Goal: Task Accomplishment & Management: Complete application form

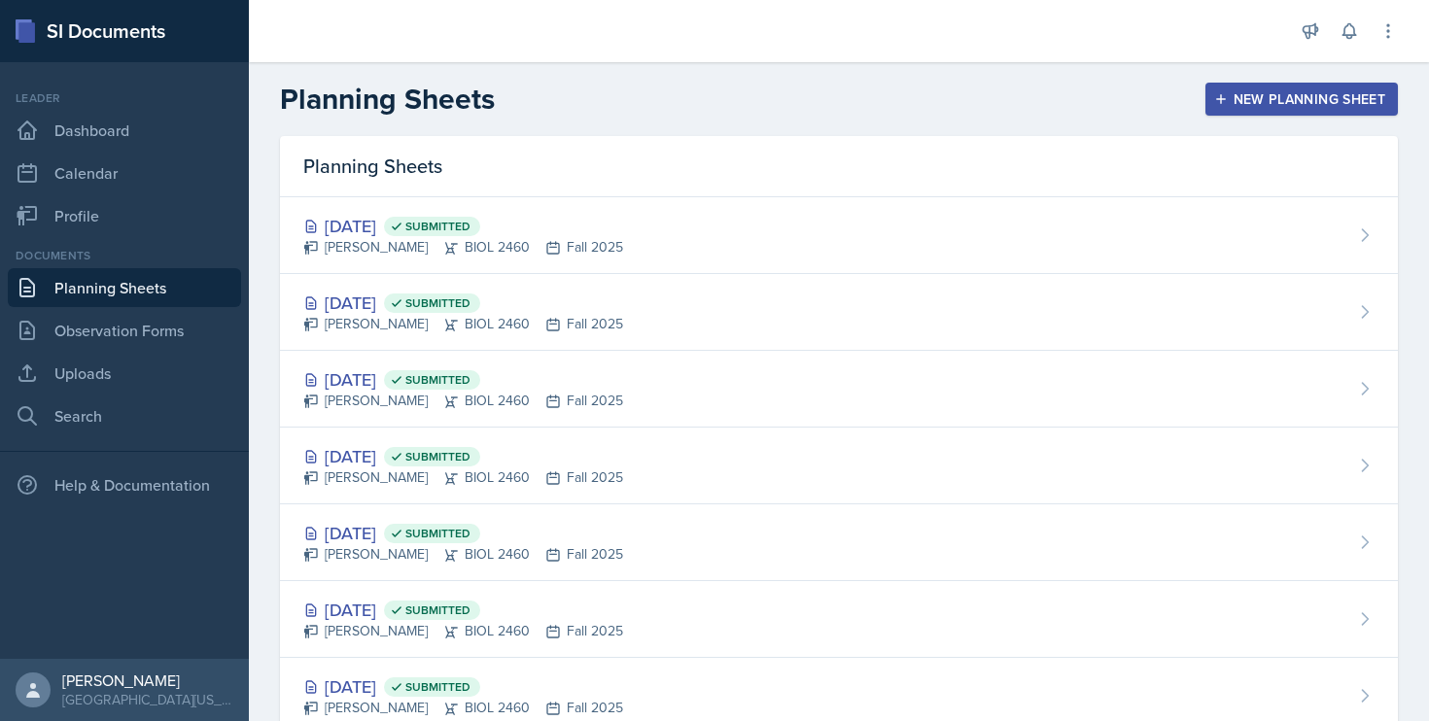
click at [1289, 106] on div "New Planning Sheet" at bounding box center [1301, 99] width 167 height 16
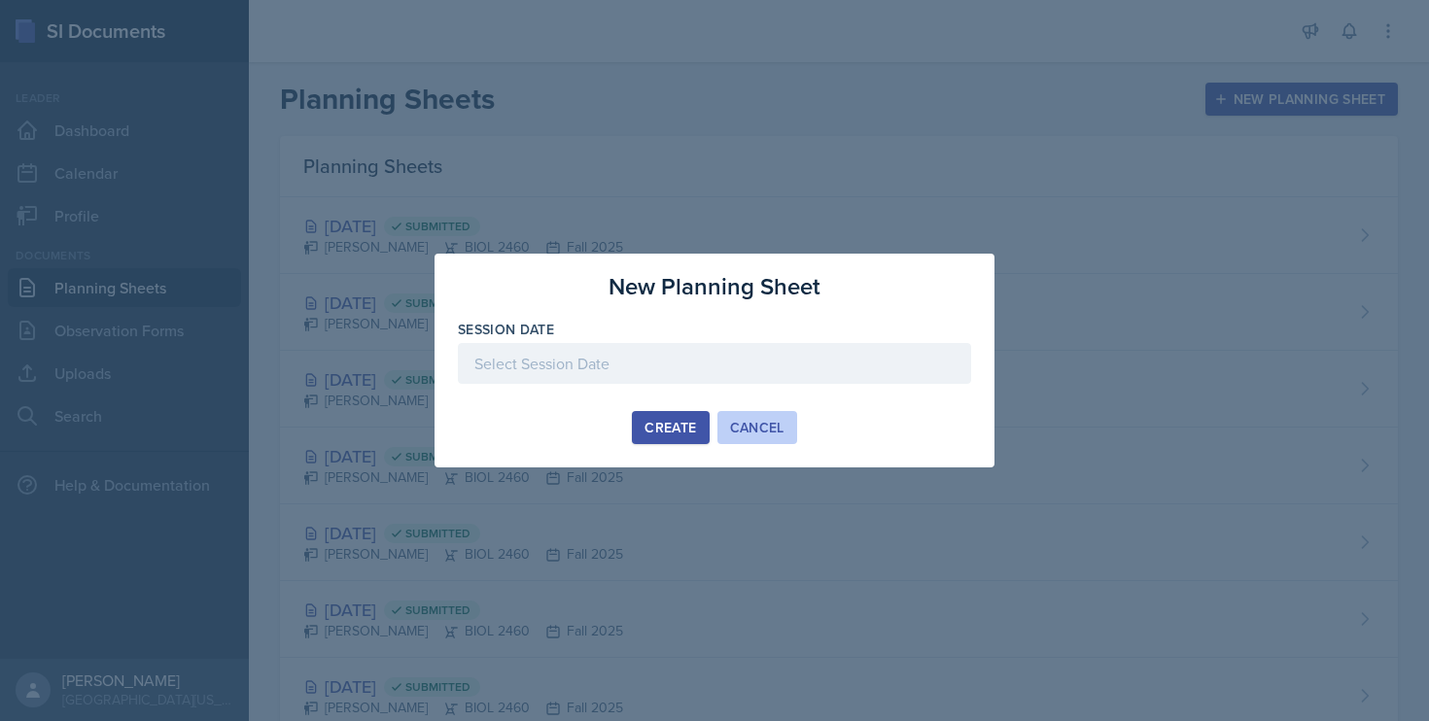
click at [747, 427] on div "Cancel" at bounding box center [757, 428] width 54 height 16
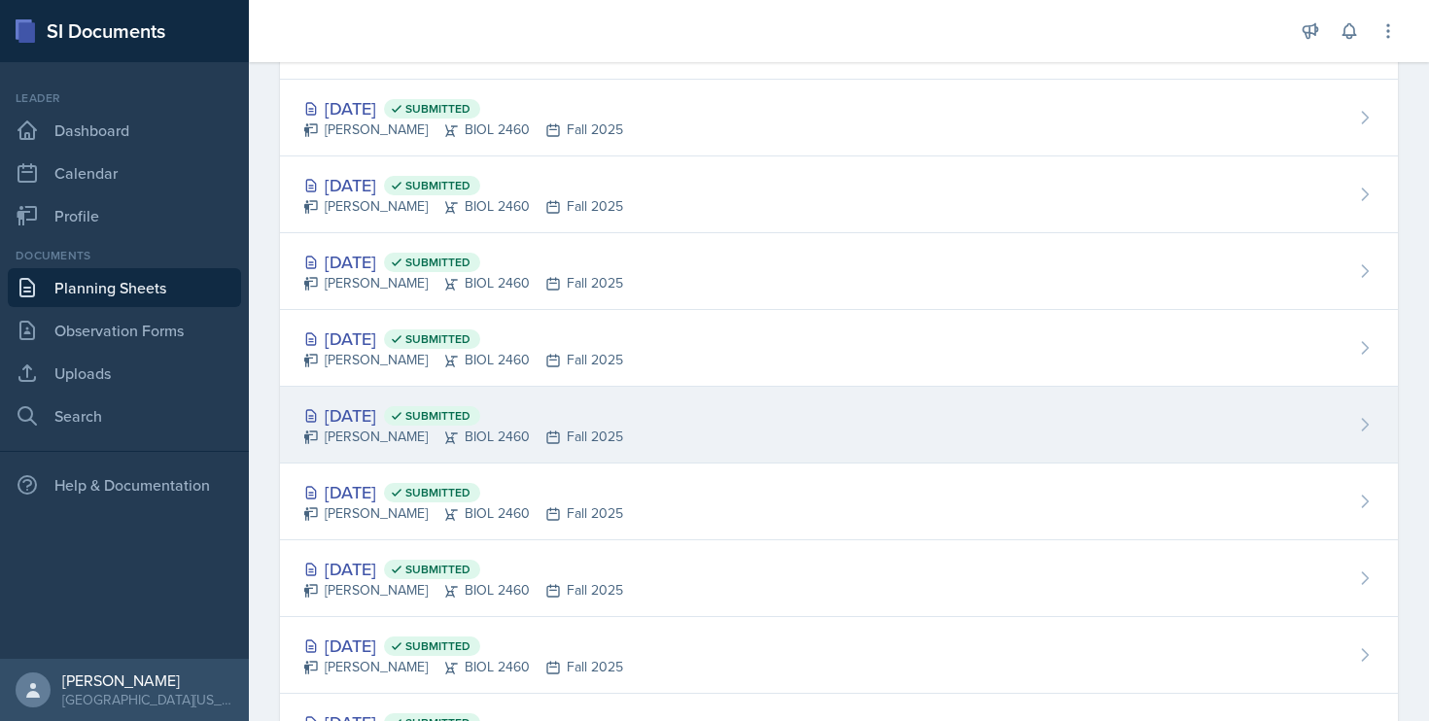
scroll to position [298, 0]
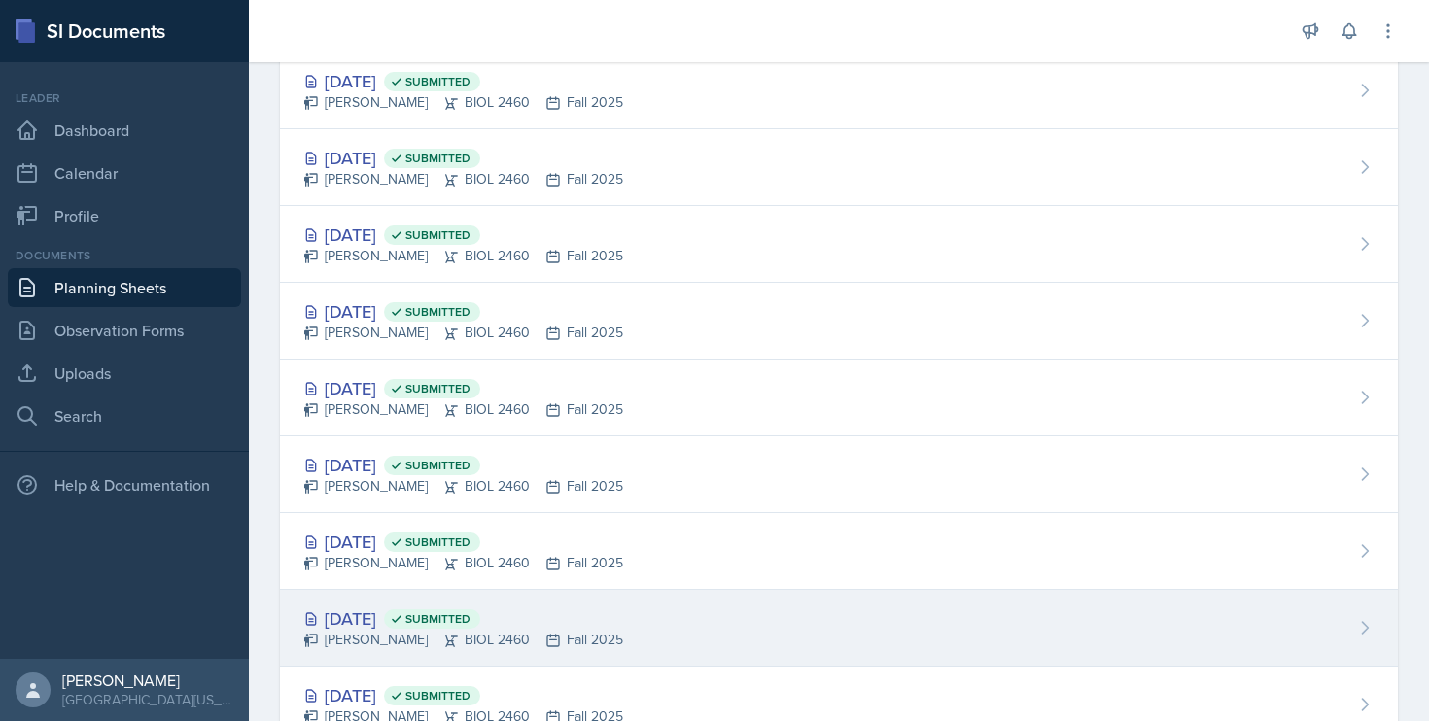
click at [386, 616] on div "[DATE] Submitted" at bounding box center [463, 618] width 320 height 26
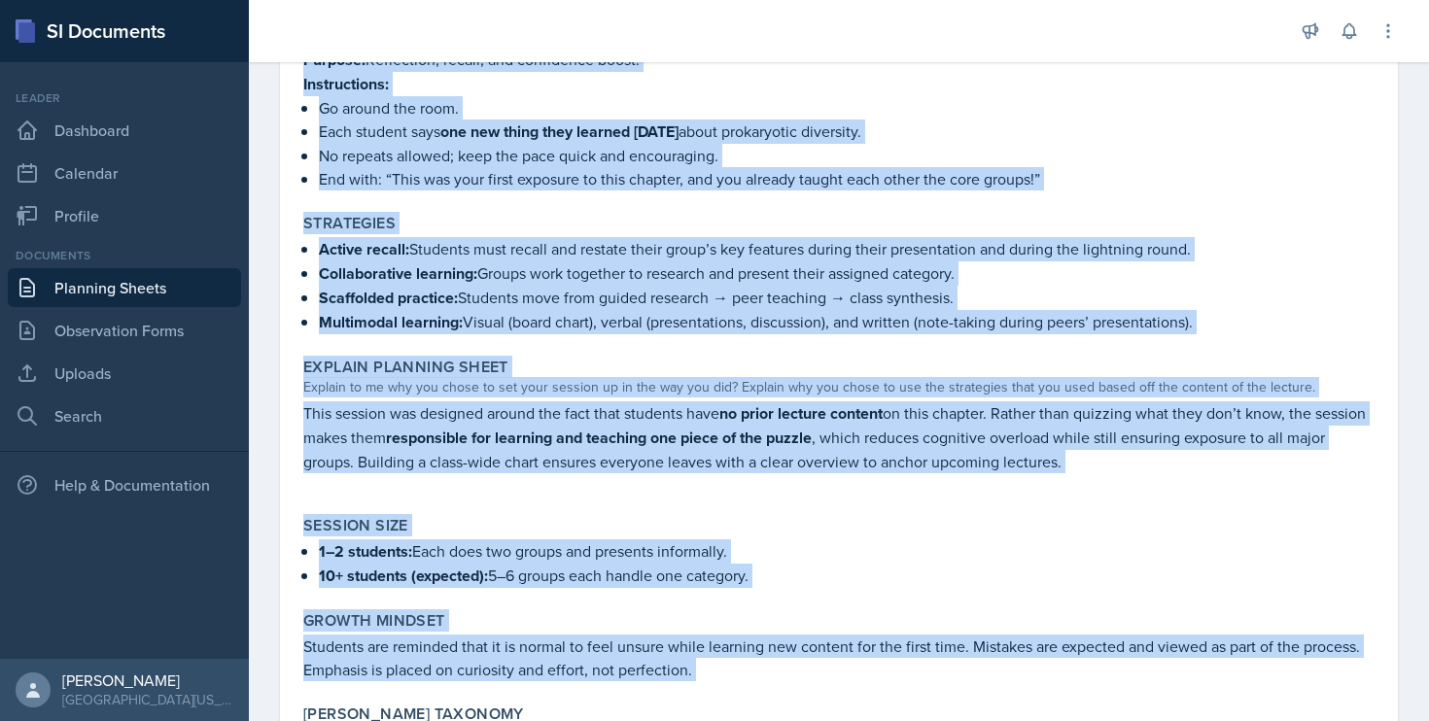
scroll to position [1887, 0]
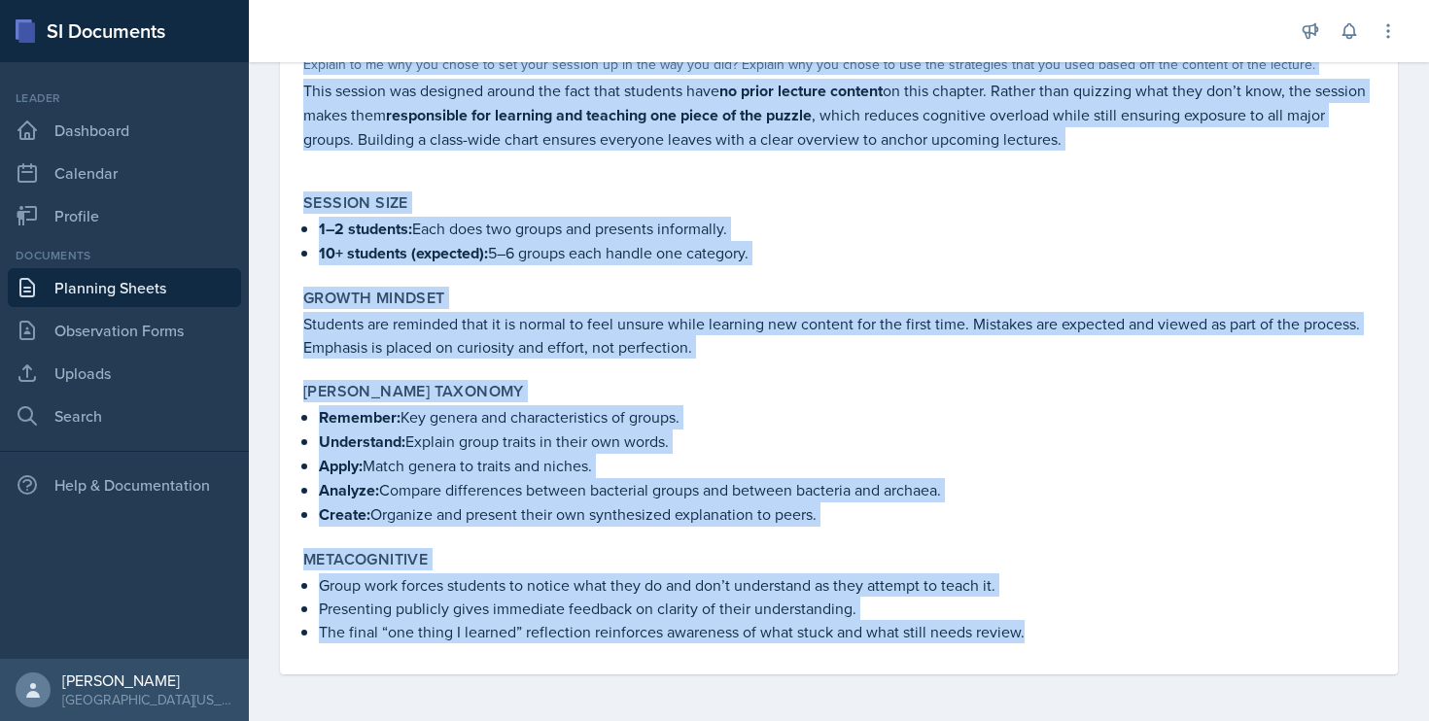
drag, startPoint x: 301, startPoint y: 264, endPoint x: 563, endPoint y: 808, distance: 602.9
click at [563, 720] on html "SI Documents Leader Dashboard Calendar Profile Documents Planning Sheets Observ…" at bounding box center [714, 360] width 1429 height 721
copy div "Loremip Dolorsit ametc adipisci el seddoeiusmo tempori utl etdo magnaa en admin…"
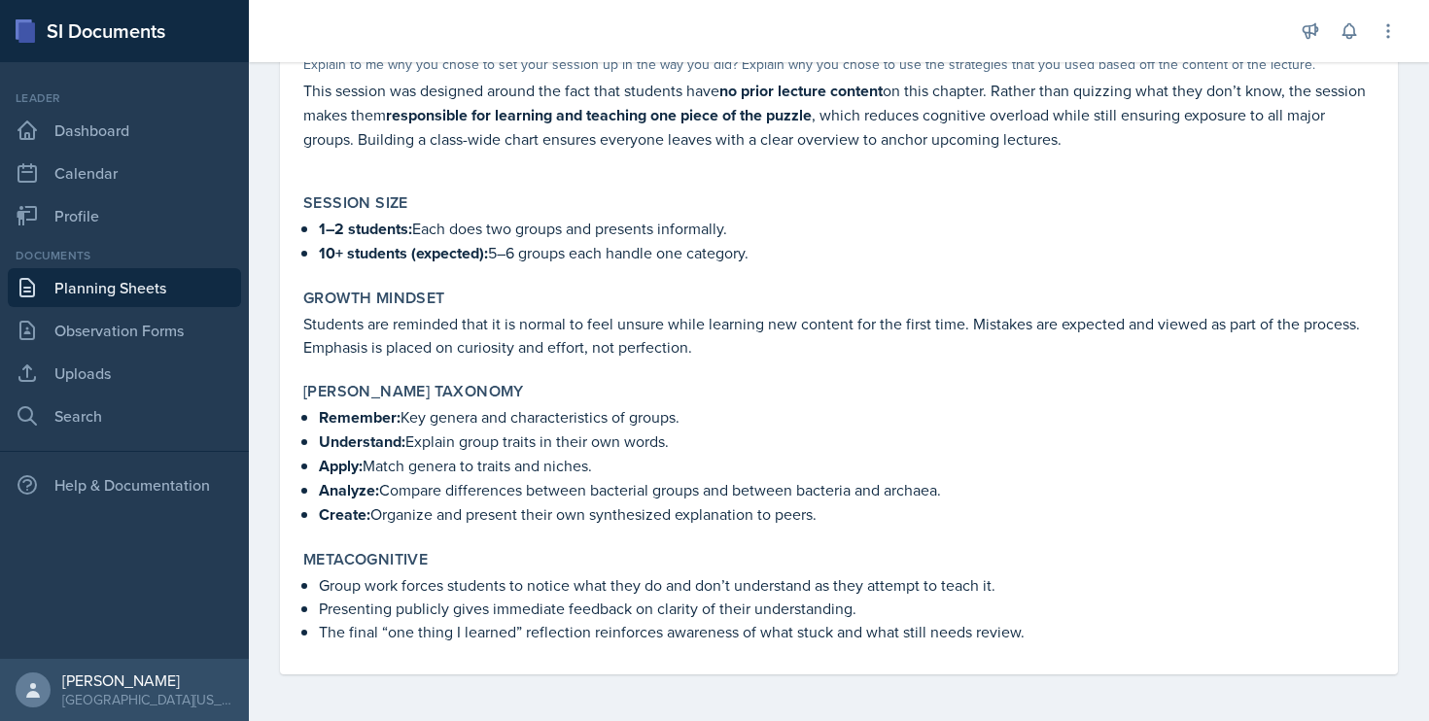
click at [706, 224] on p "1–2 students: Each does two groups and presents informally." at bounding box center [846, 229] width 1055 height 24
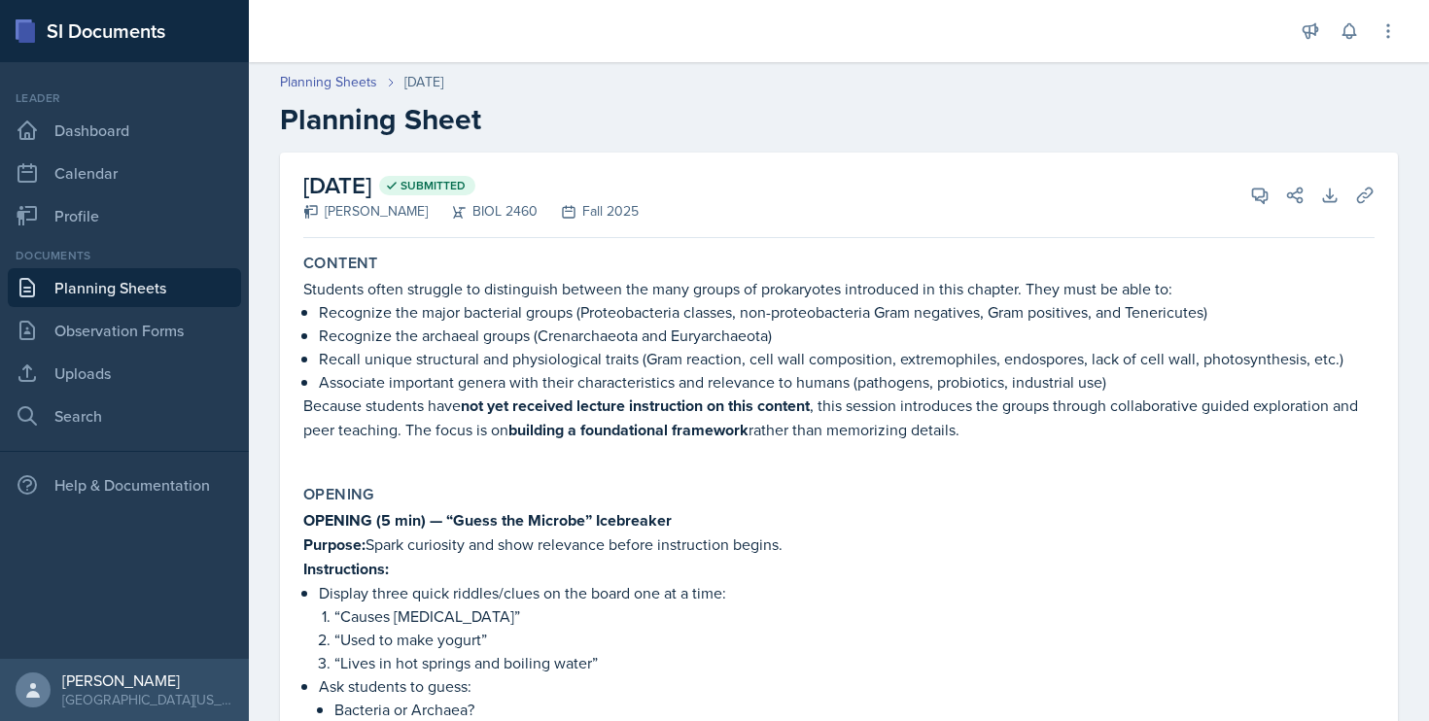
scroll to position [0, 0]
click at [42, 134] on link "Dashboard" at bounding box center [124, 130] width 233 height 39
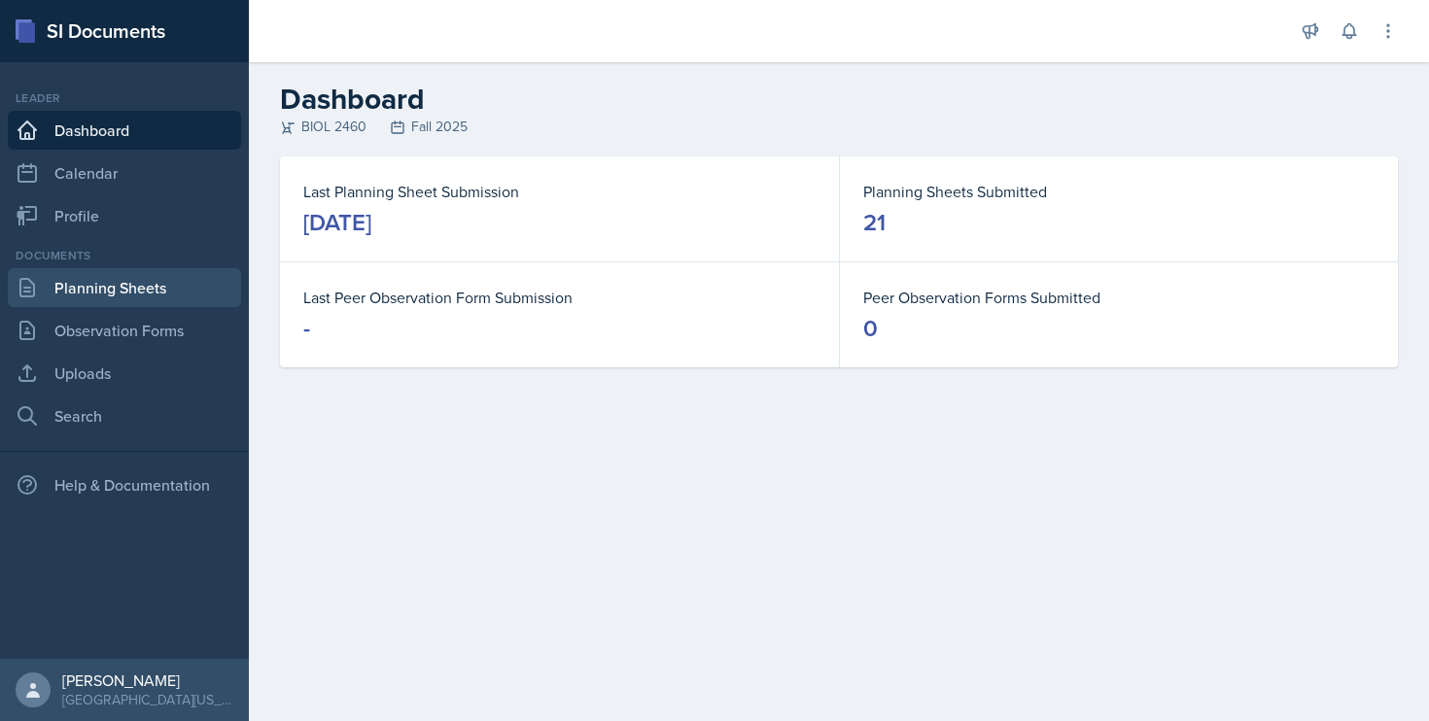
click at [158, 293] on link "Planning Sheets" at bounding box center [124, 287] width 233 height 39
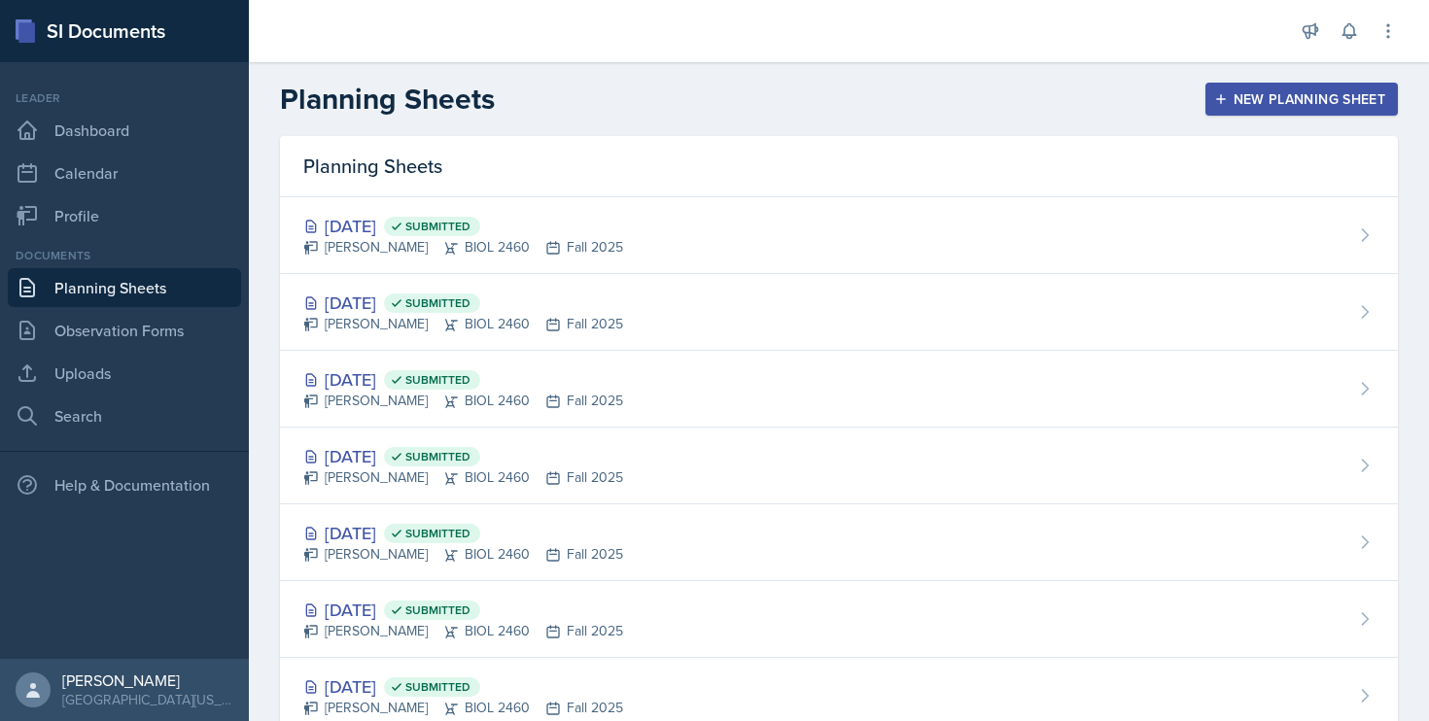
click at [1269, 109] on button "New Planning Sheet" at bounding box center [1301, 99] width 192 height 33
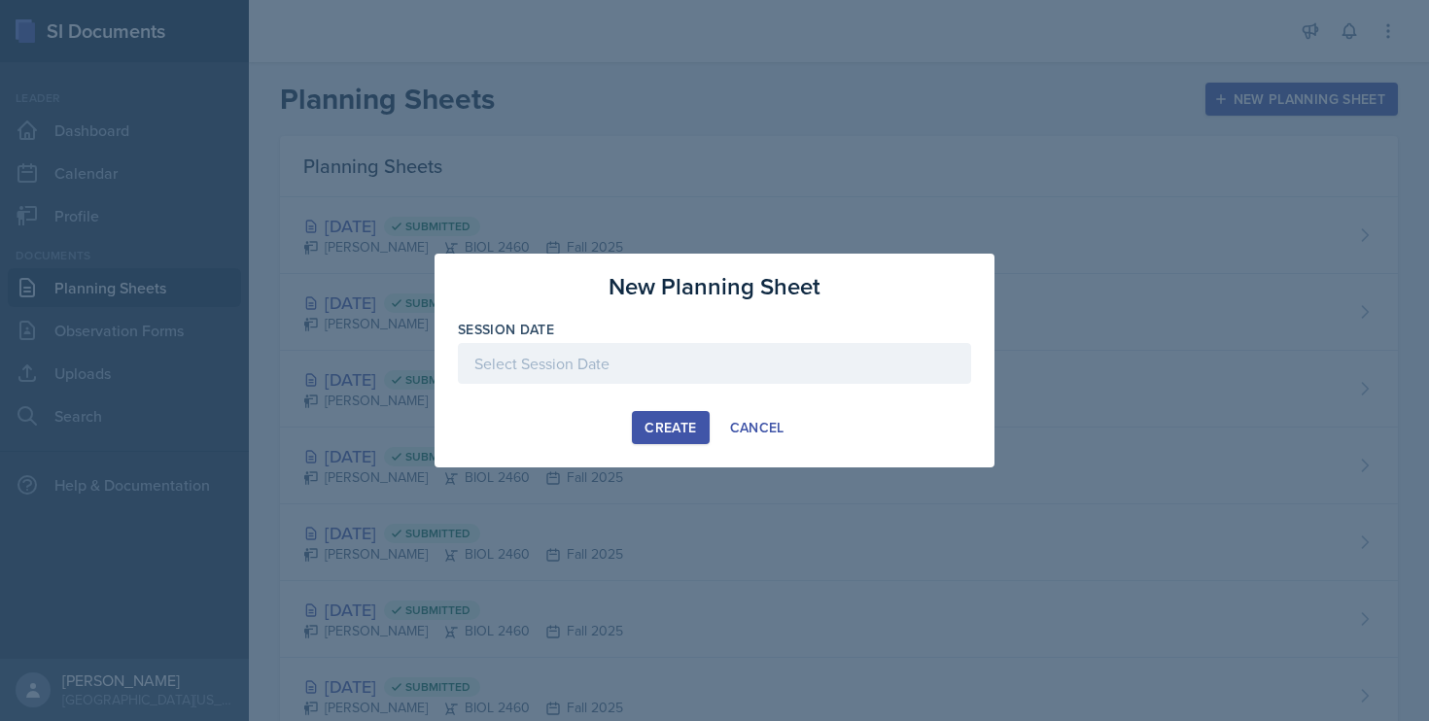
click at [664, 348] on div at bounding box center [714, 363] width 513 height 41
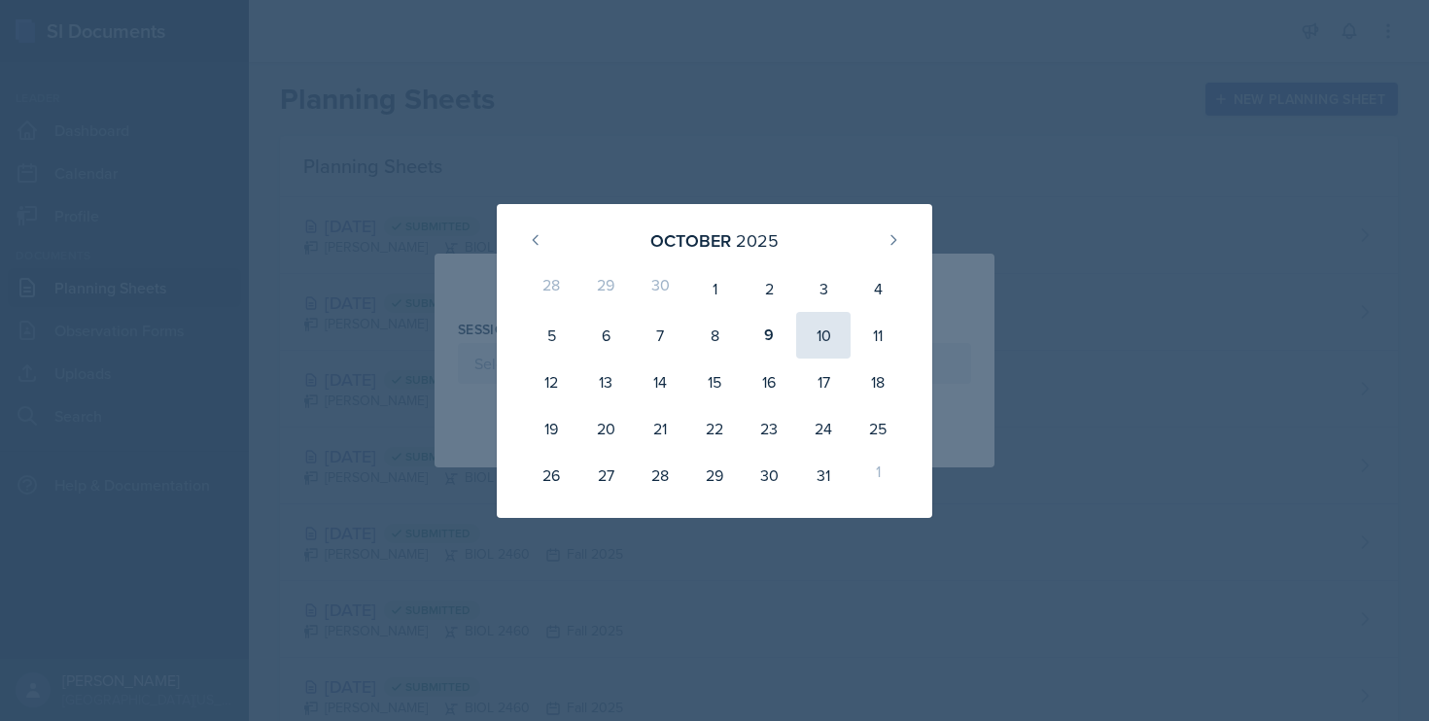
click at [823, 333] on div "10" at bounding box center [823, 335] width 54 height 47
type input "[DATE]"
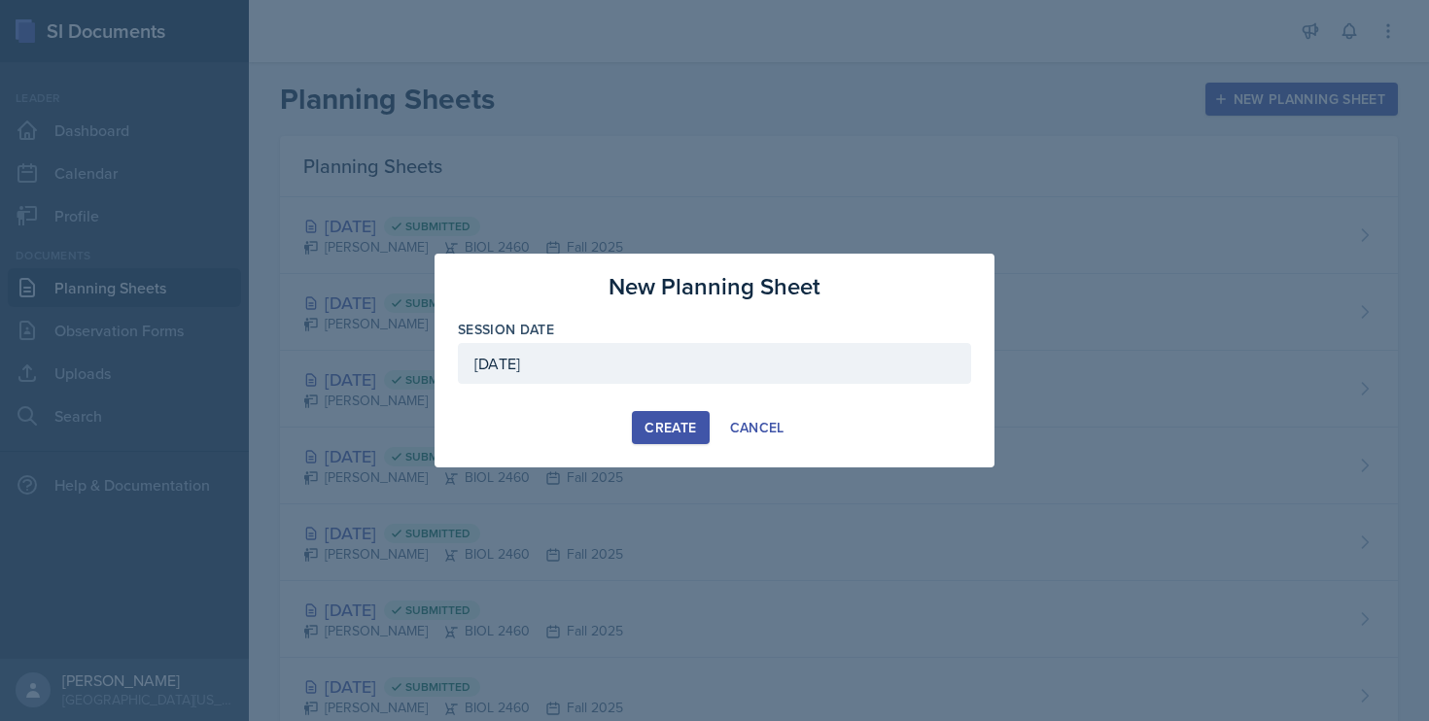
click at [659, 425] on div "Create" at bounding box center [670, 428] width 52 height 16
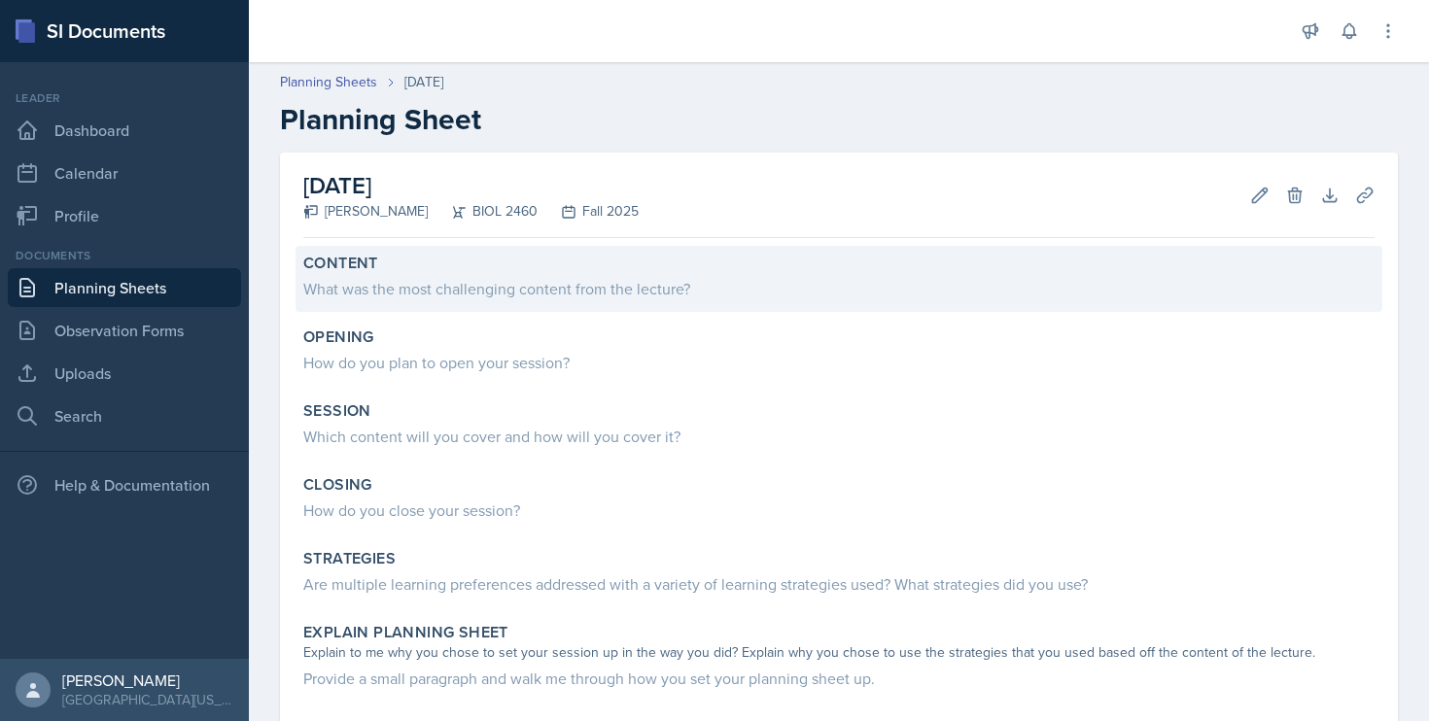
click at [474, 289] on div "What was the most challenging content from the lecture?" at bounding box center [838, 288] width 1071 height 23
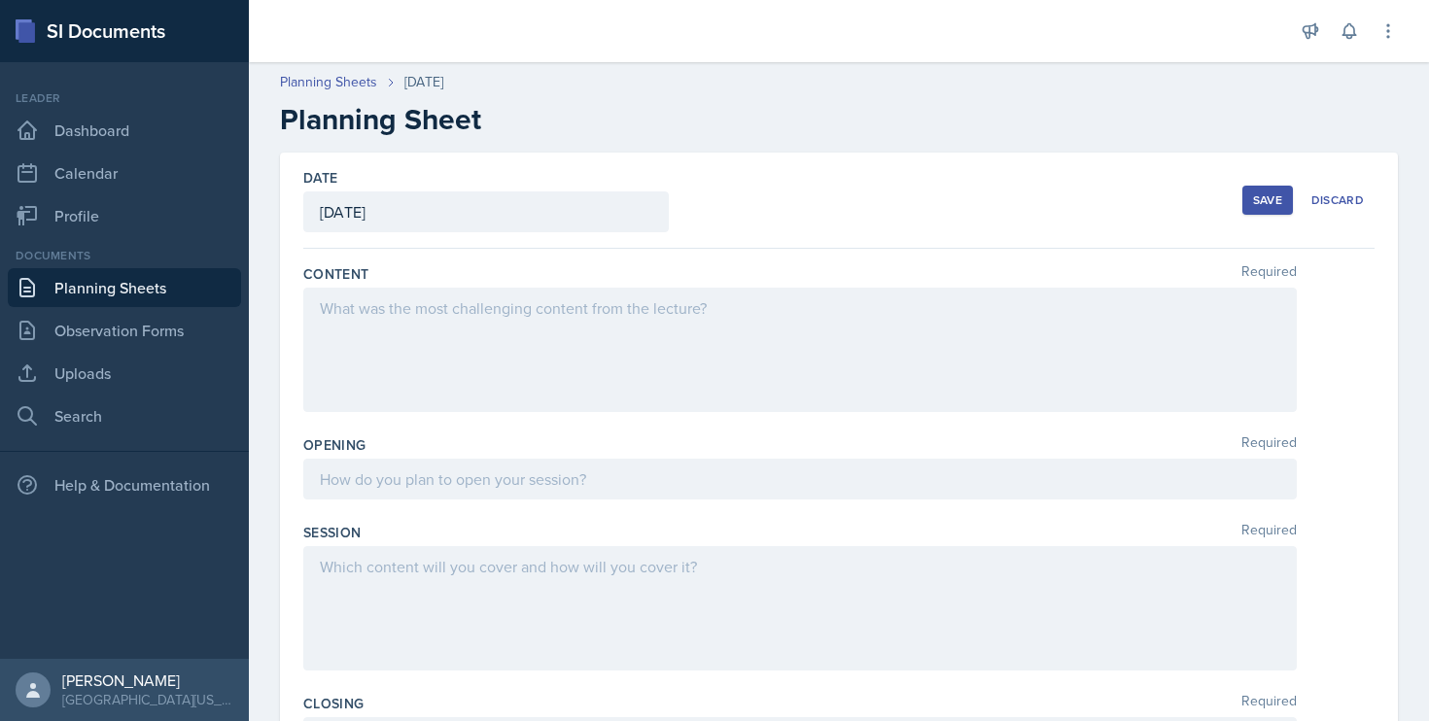
click at [359, 335] on div at bounding box center [799, 350] width 993 height 124
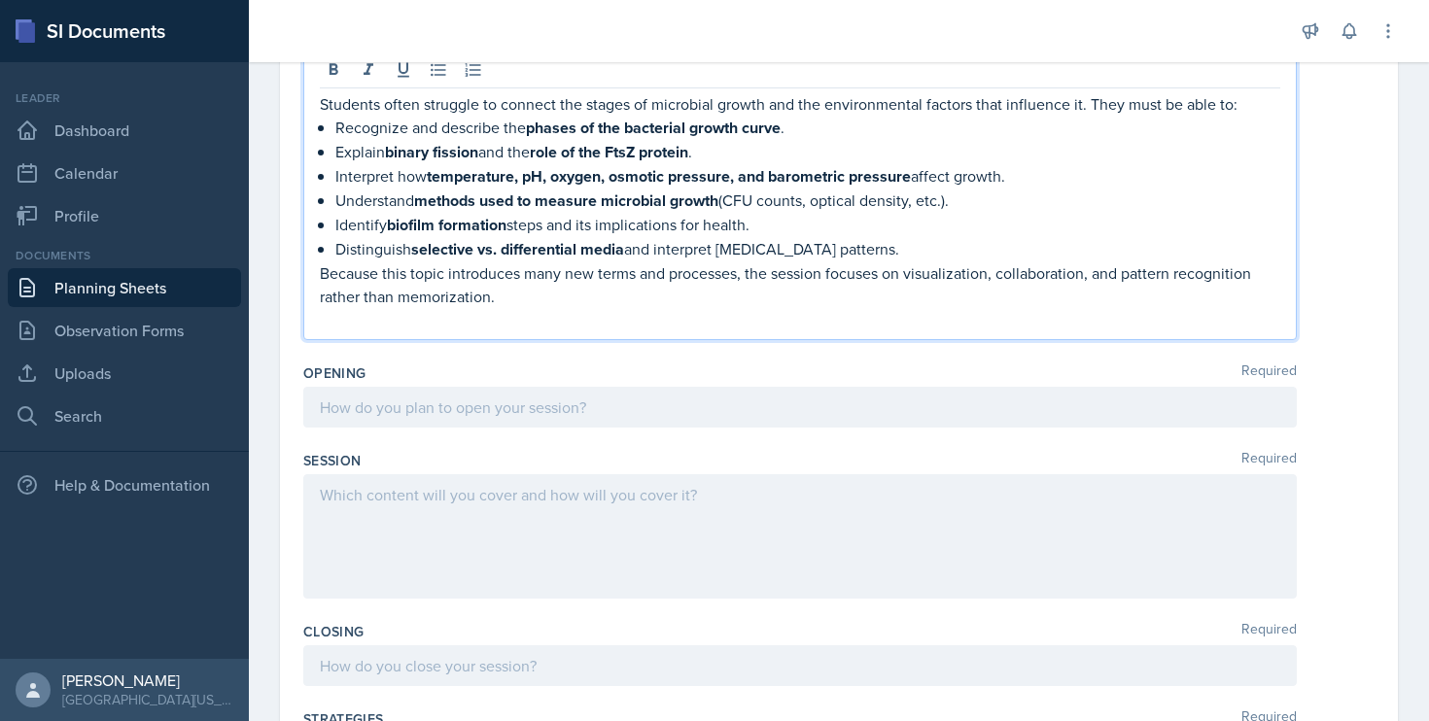
scroll to position [291, 0]
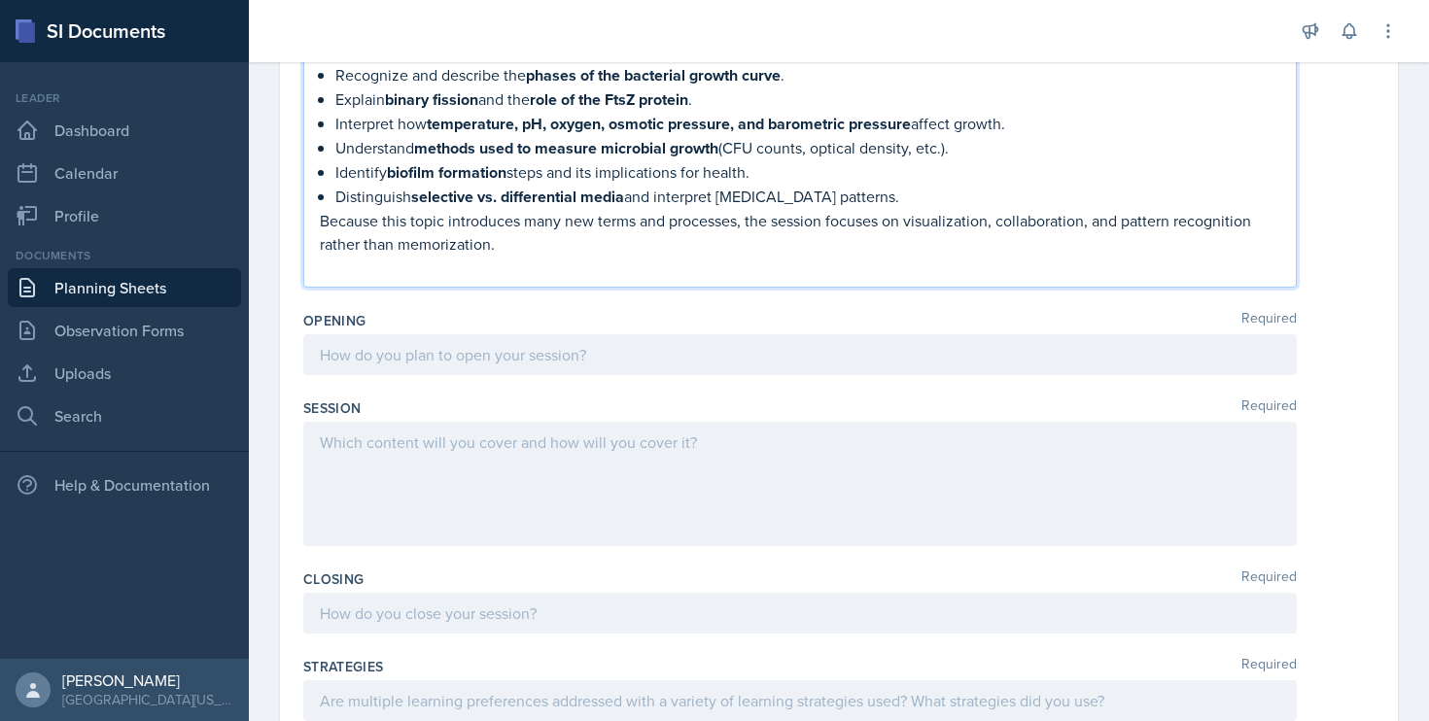
click at [467, 469] on div at bounding box center [799, 484] width 993 height 124
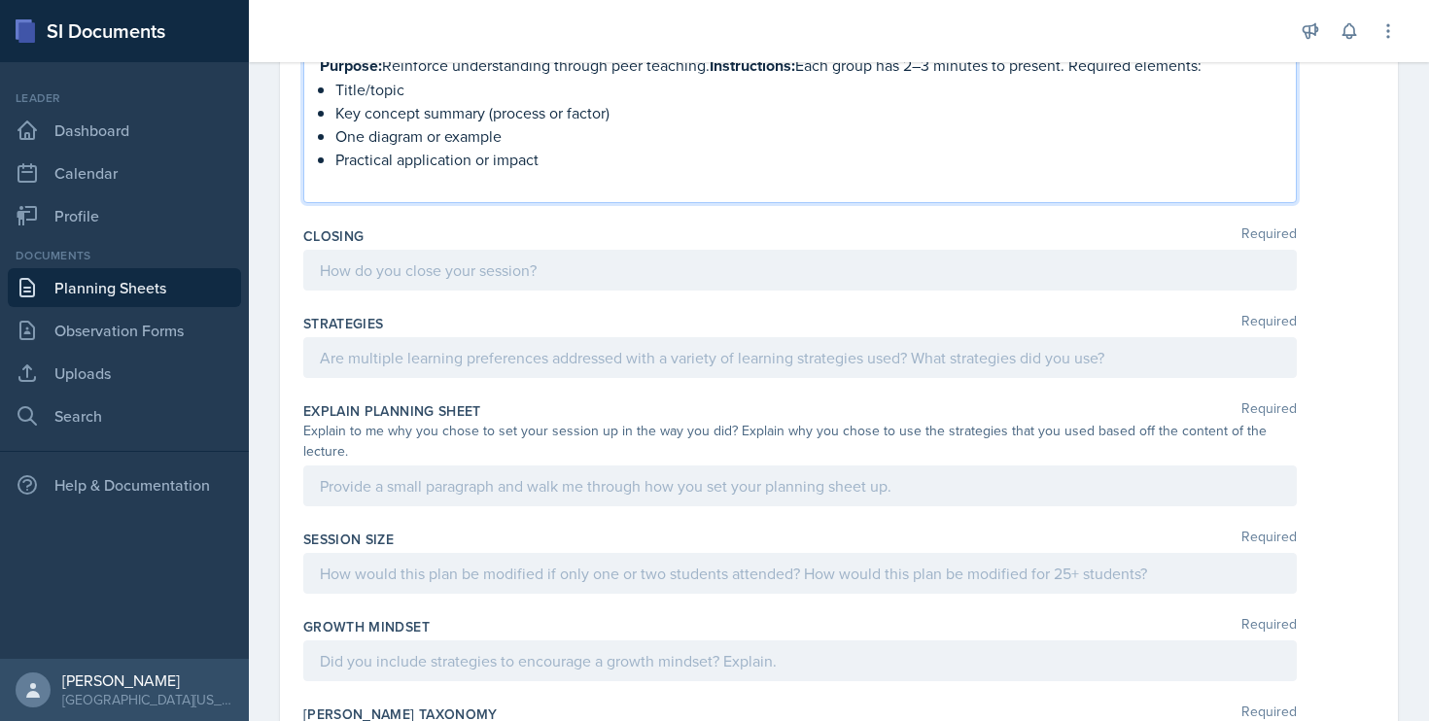
scroll to position [1163, 0]
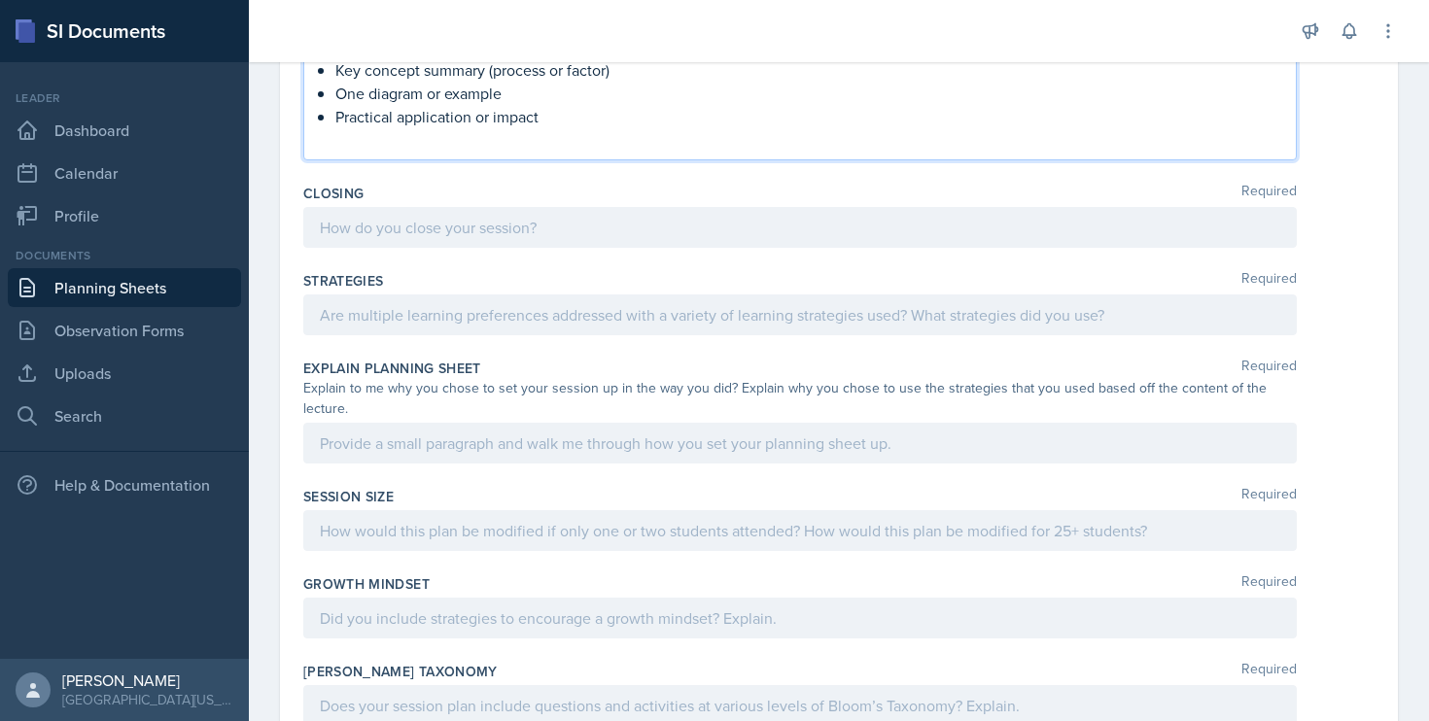
click at [427, 230] on div at bounding box center [799, 227] width 993 height 41
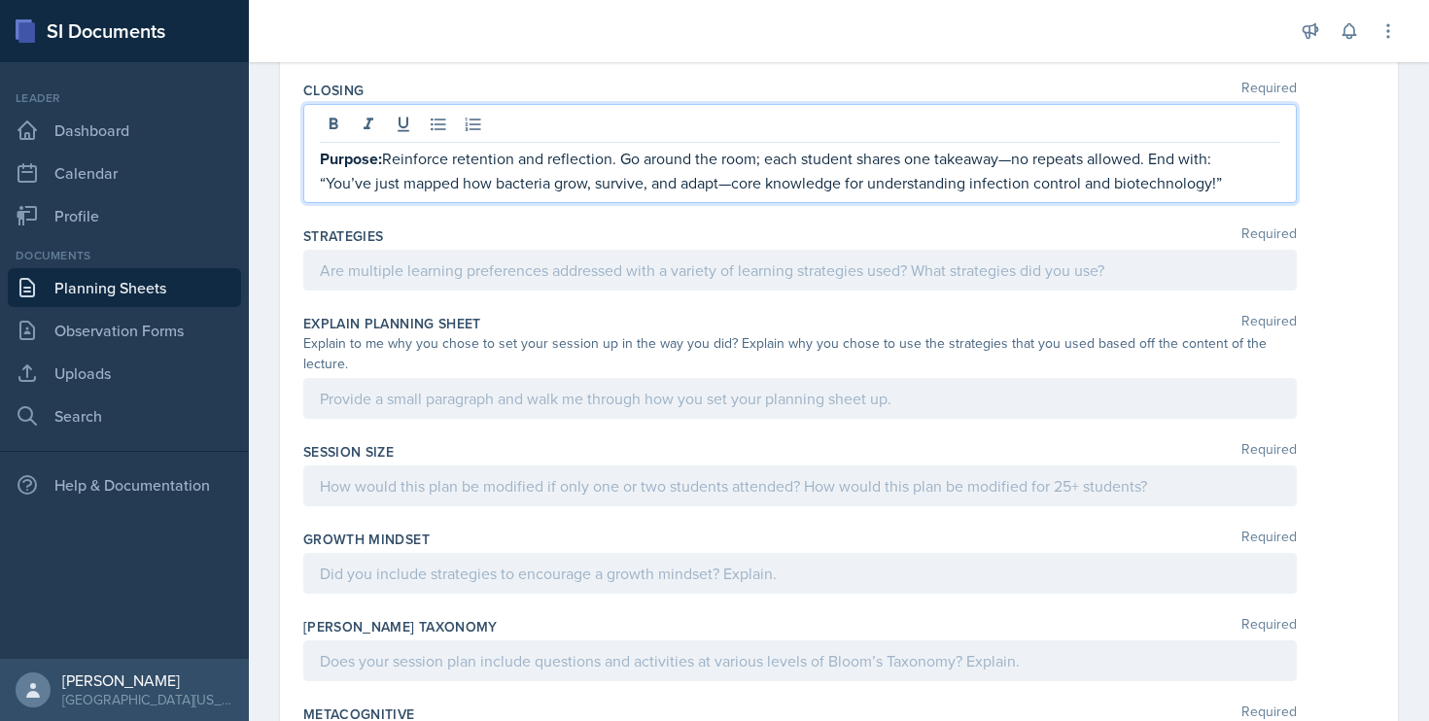
scroll to position [1261, 0]
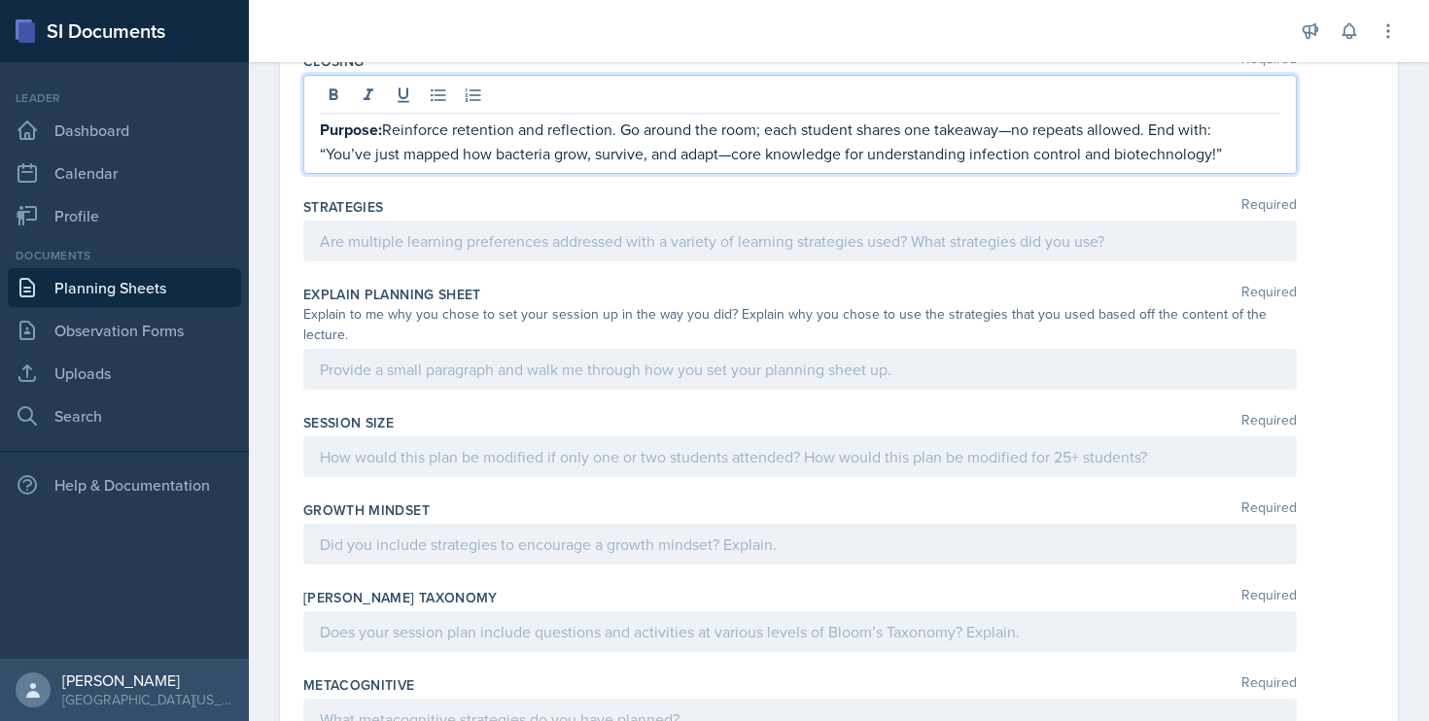
click at [535, 245] on div at bounding box center [799, 241] width 993 height 41
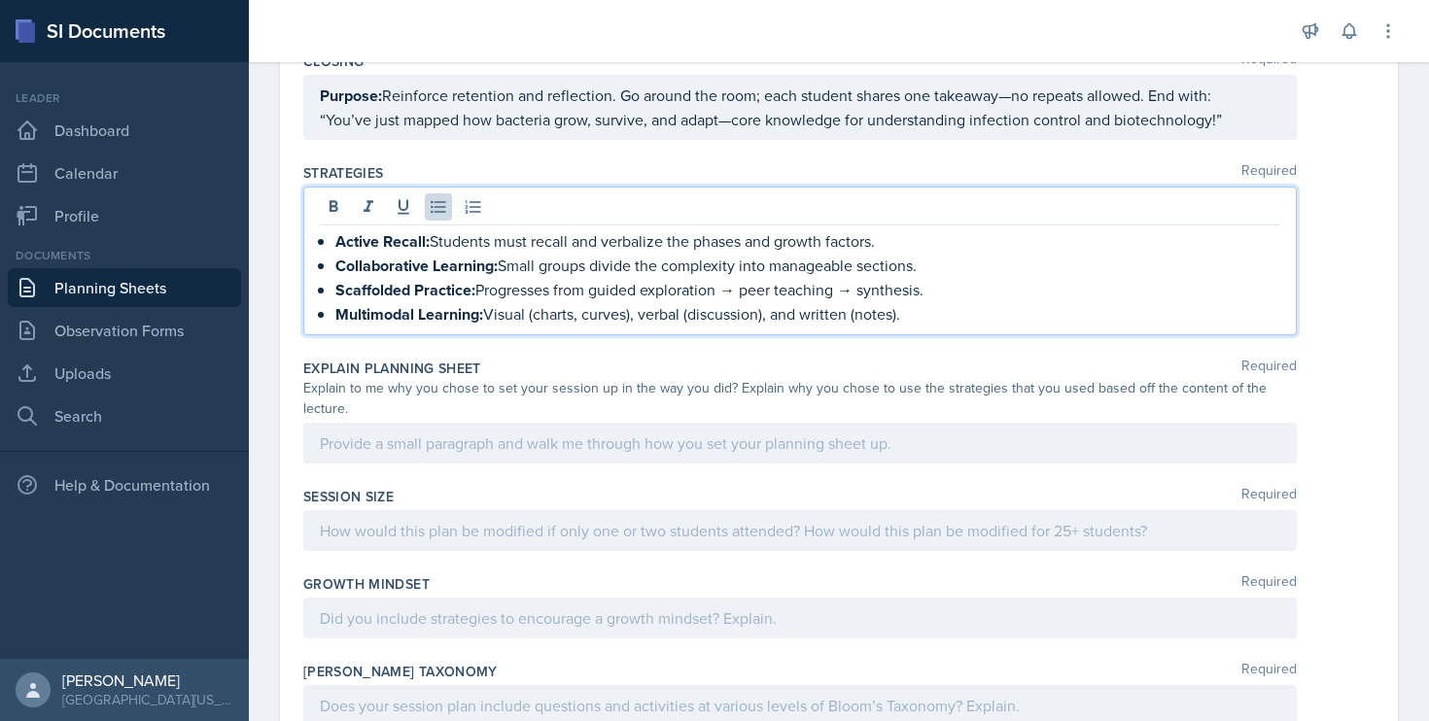
click at [399, 446] on div at bounding box center [799, 443] width 993 height 41
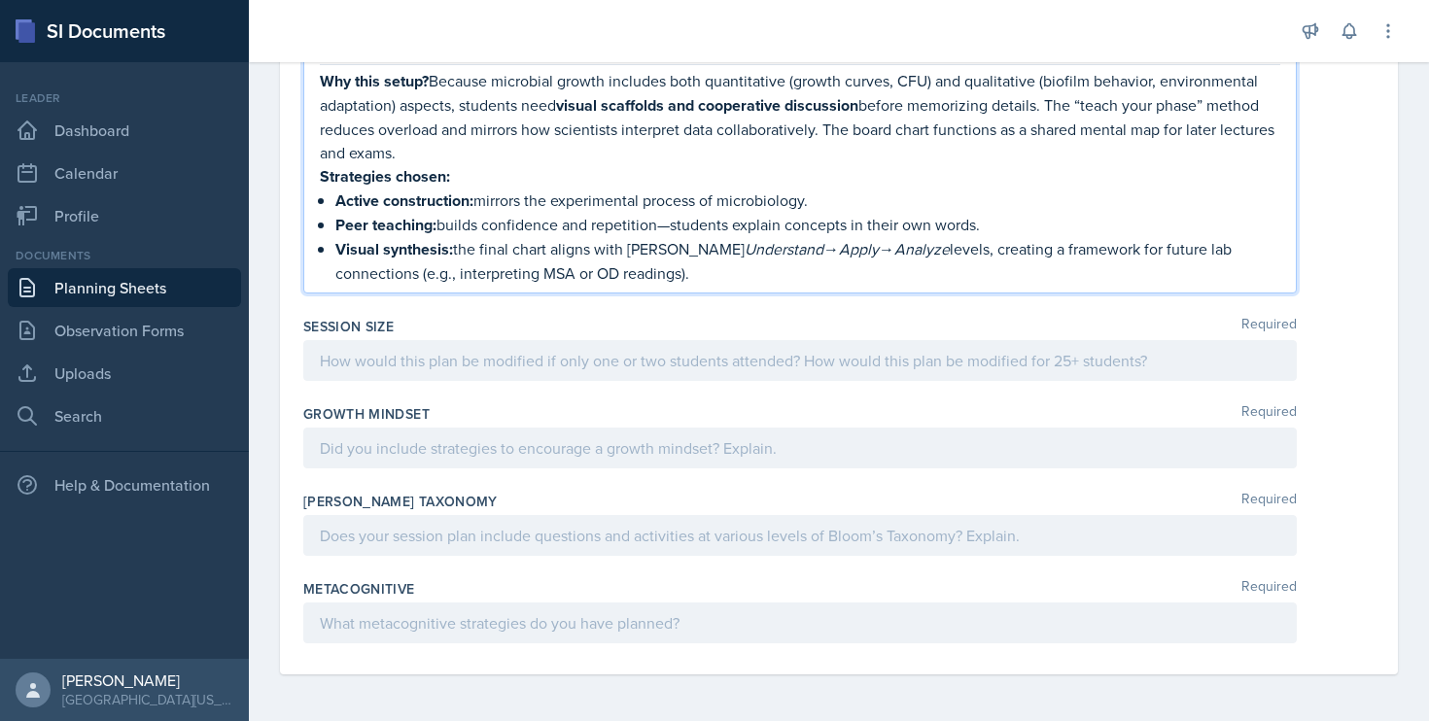
click at [394, 366] on div at bounding box center [799, 360] width 993 height 41
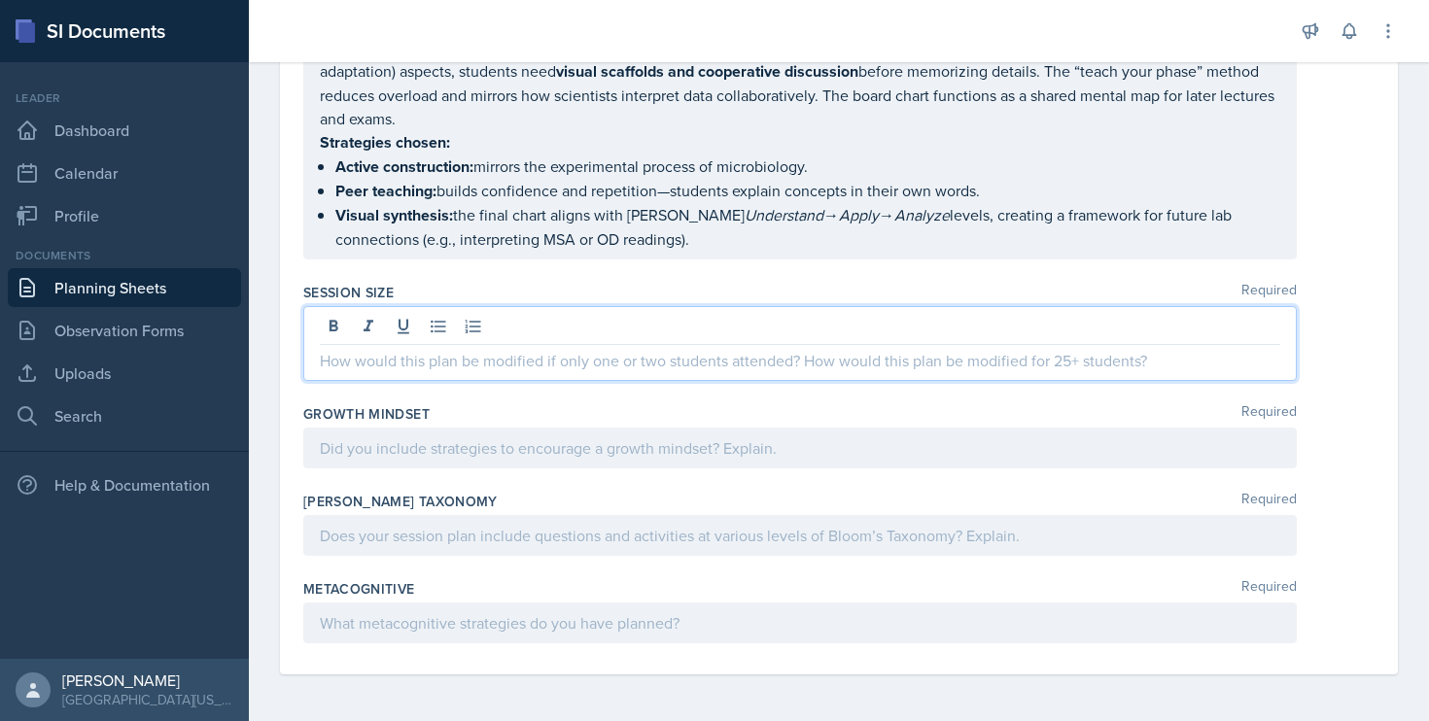
click at [394, 366] on p at bounding box center [800, 360] width 960 height 23
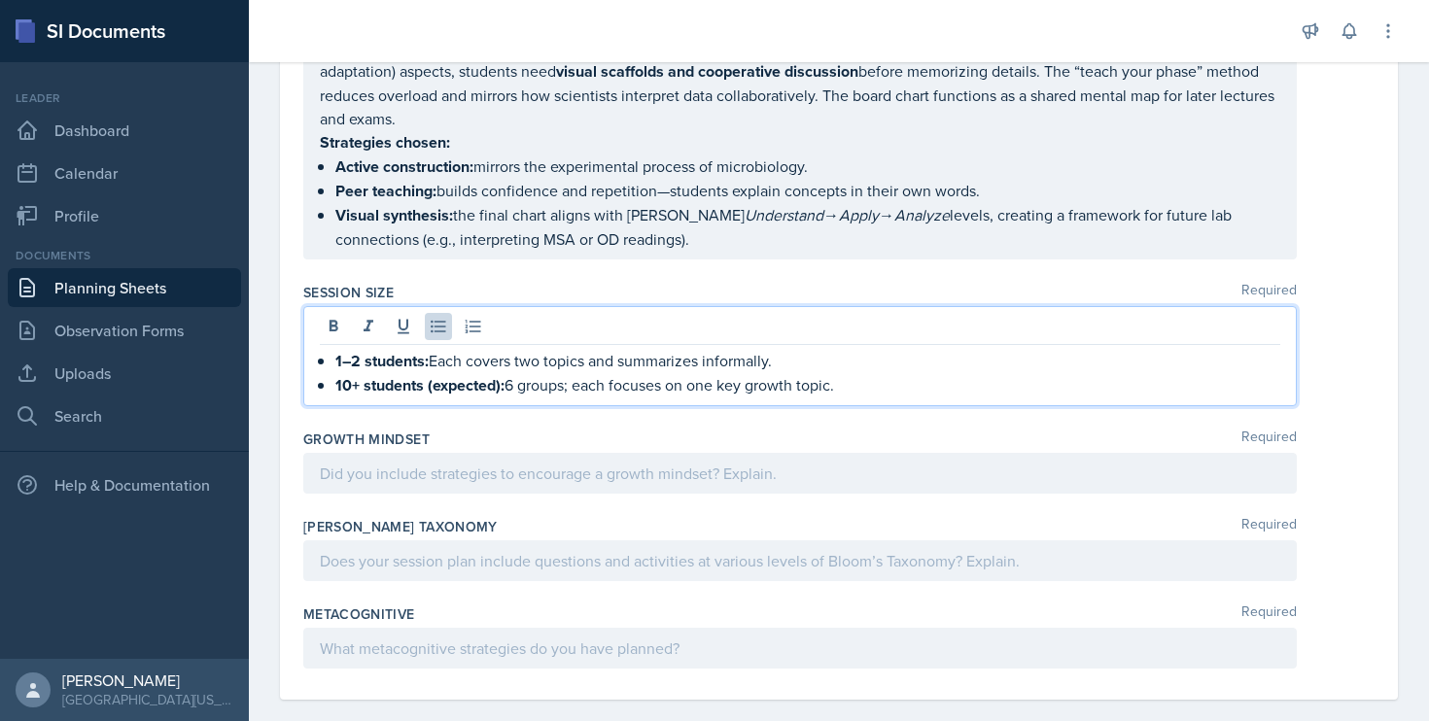
click at [348, 475] on div at bounding box center [799, 473] width 993 height 41
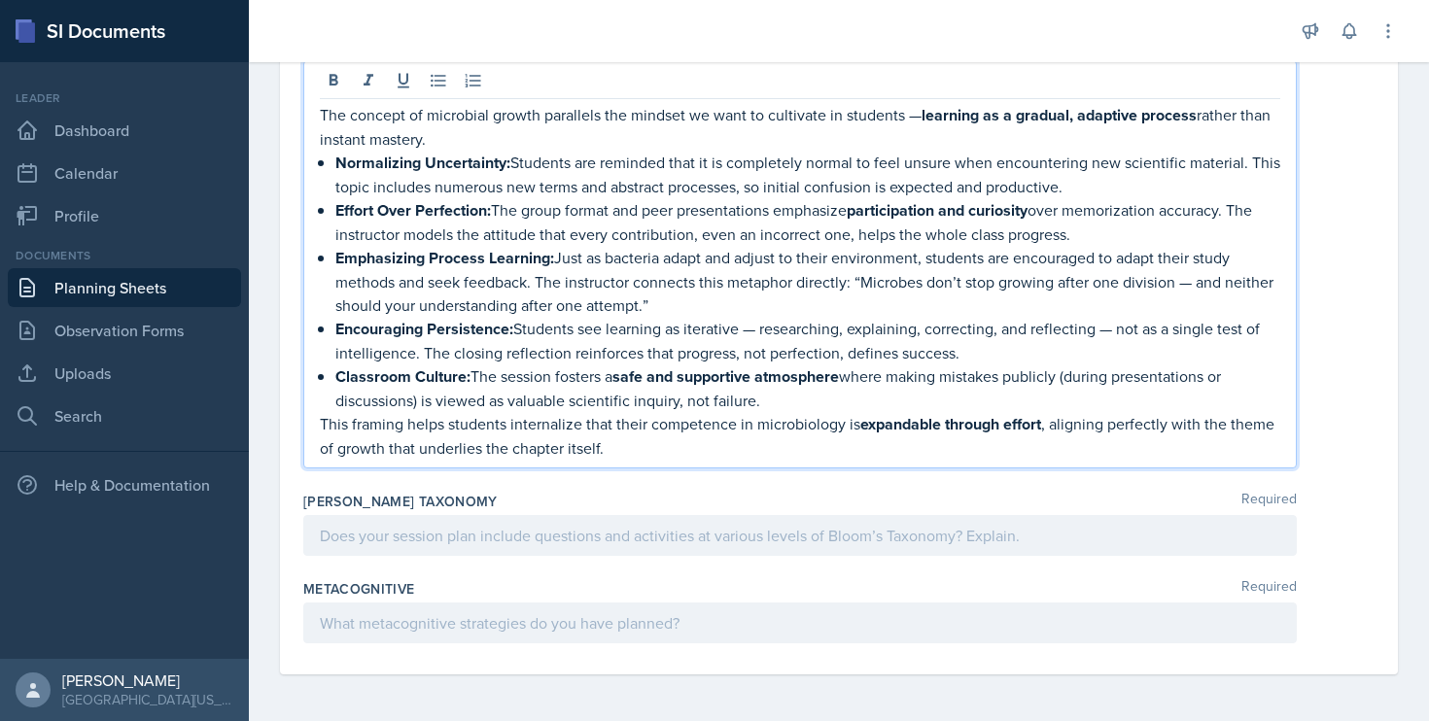
scroll to position [1983, 0]
click at [434, 520] on div at bounding box center [799, 535] width 993 height 41
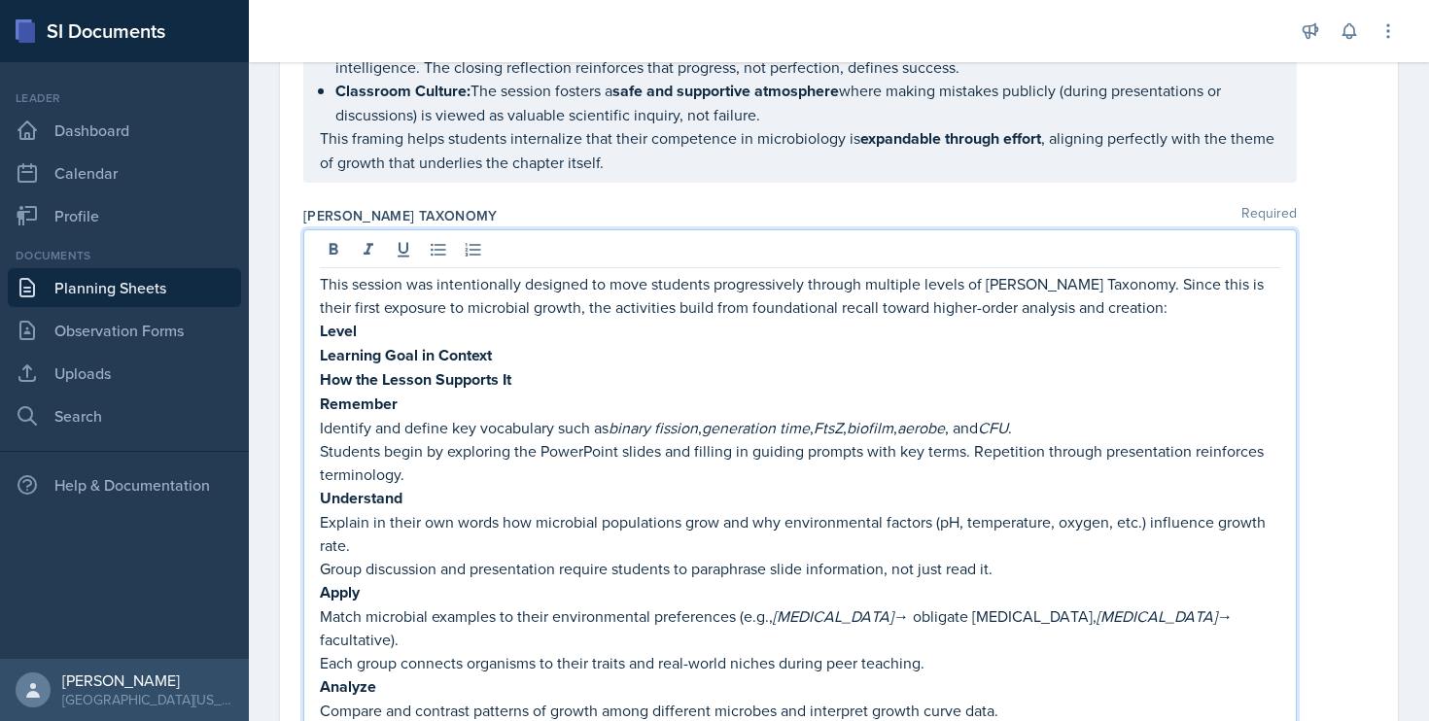
scroll to position [2231, 0]
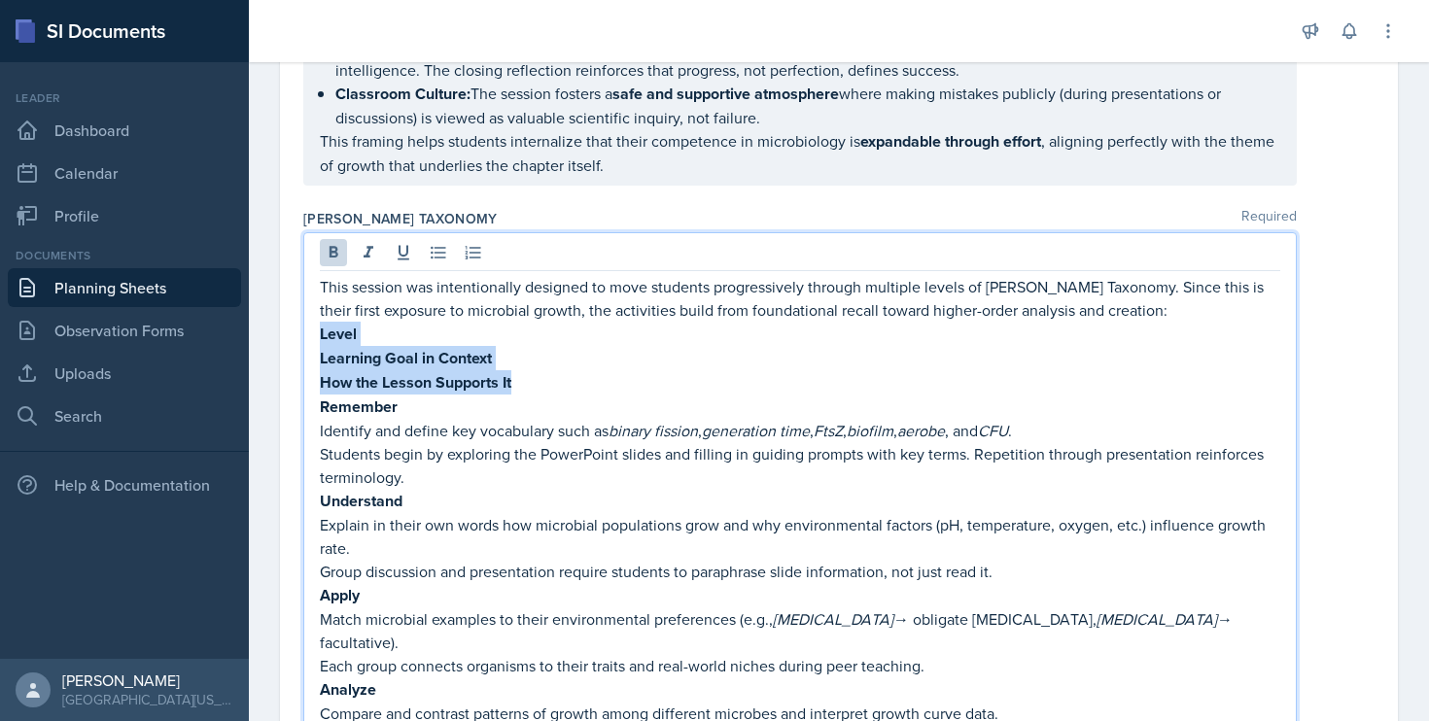
drag, startPoint x: 527, startPoint y: 386, endPoint x: 314, endPoint y: 331, distance: 219.7
click at [314, 331] on div "This session was intentionally designed to move students progressively through …" at bounding box center [799, 612] width 993 height 760
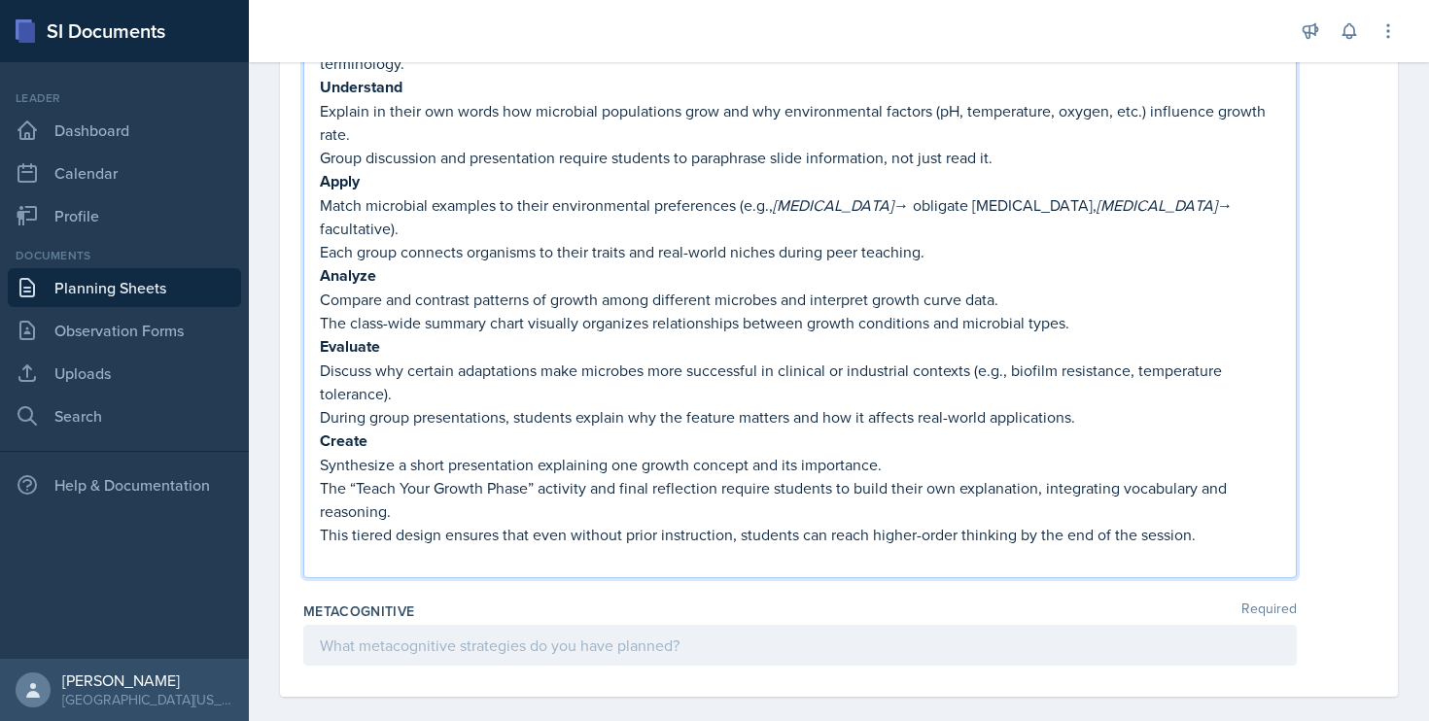
scroll to position [2571, 0]
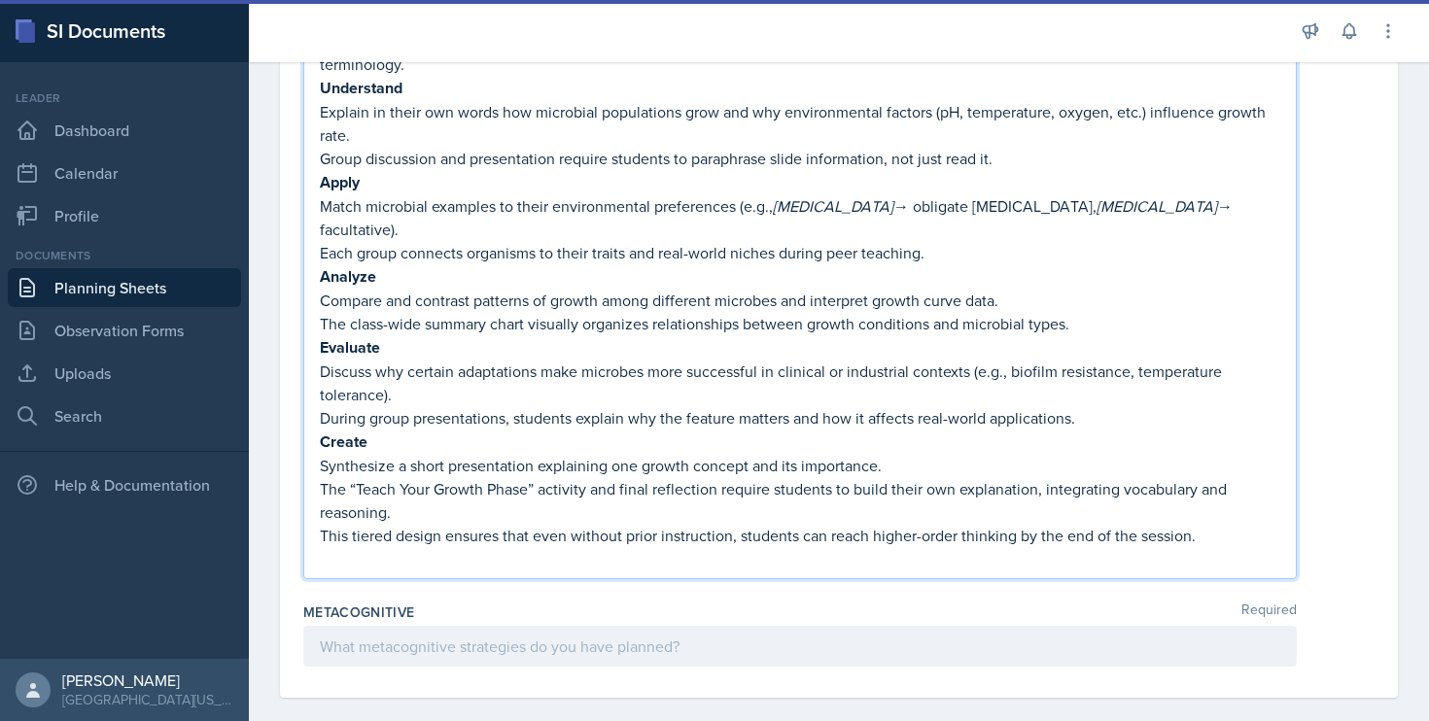
click at [394, 626] on div at bounding box center [799, 646] width 993 height 41
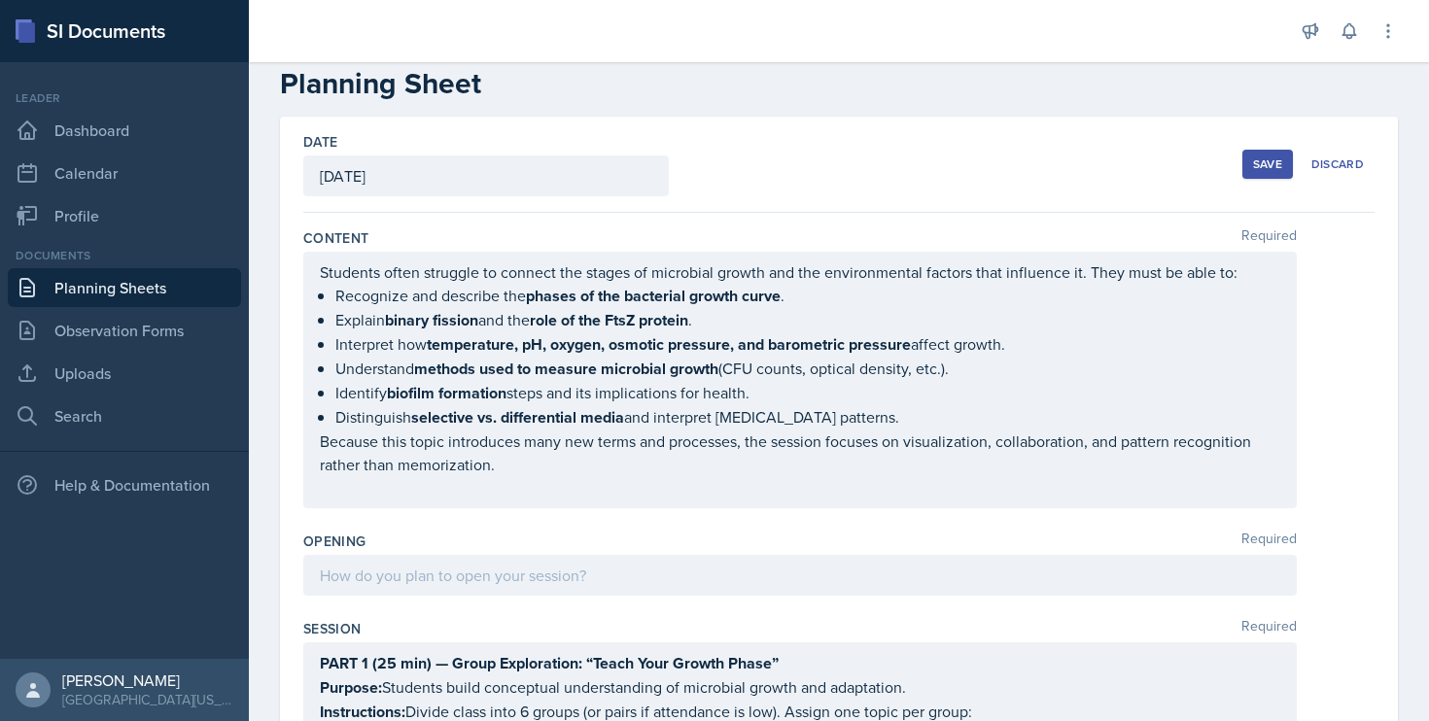
scroll to position [206, 0]
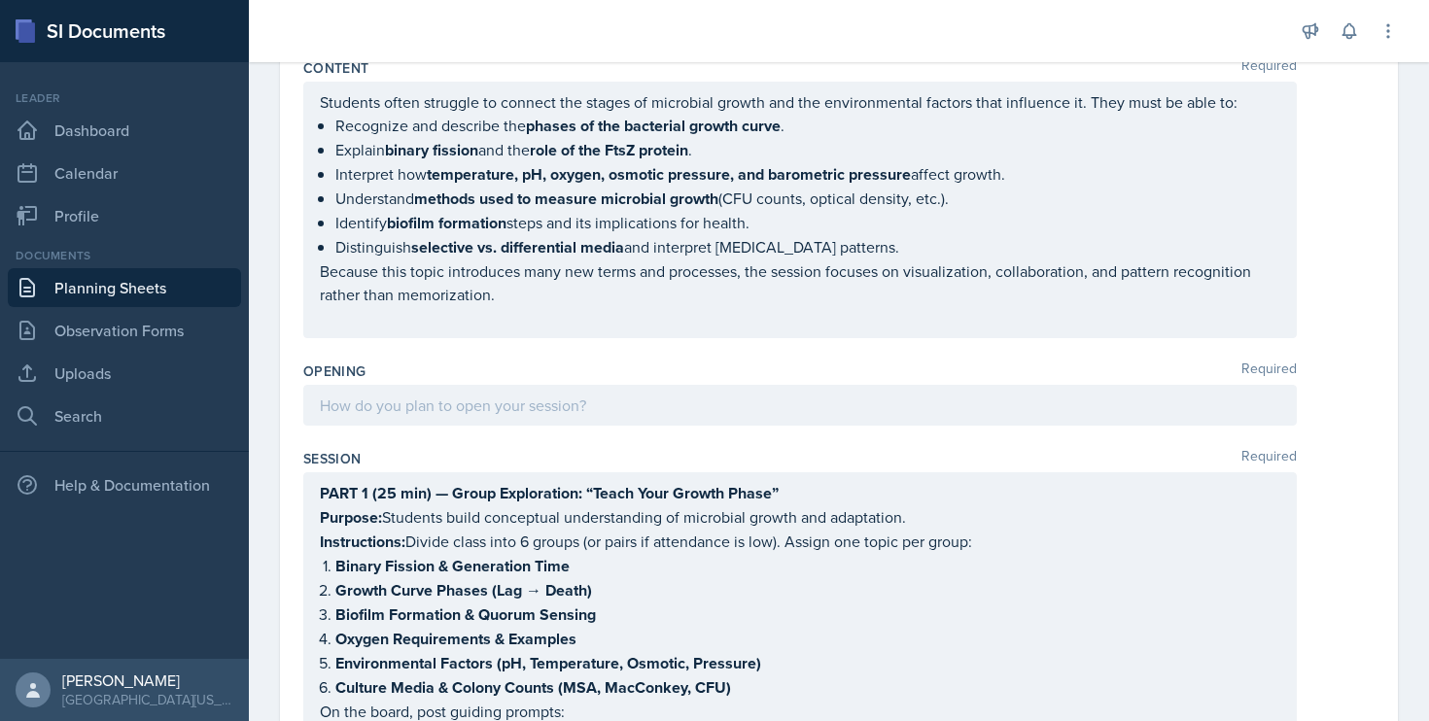
click at [411, 398] on div at bounding box center [799, 405] width 993 height 41
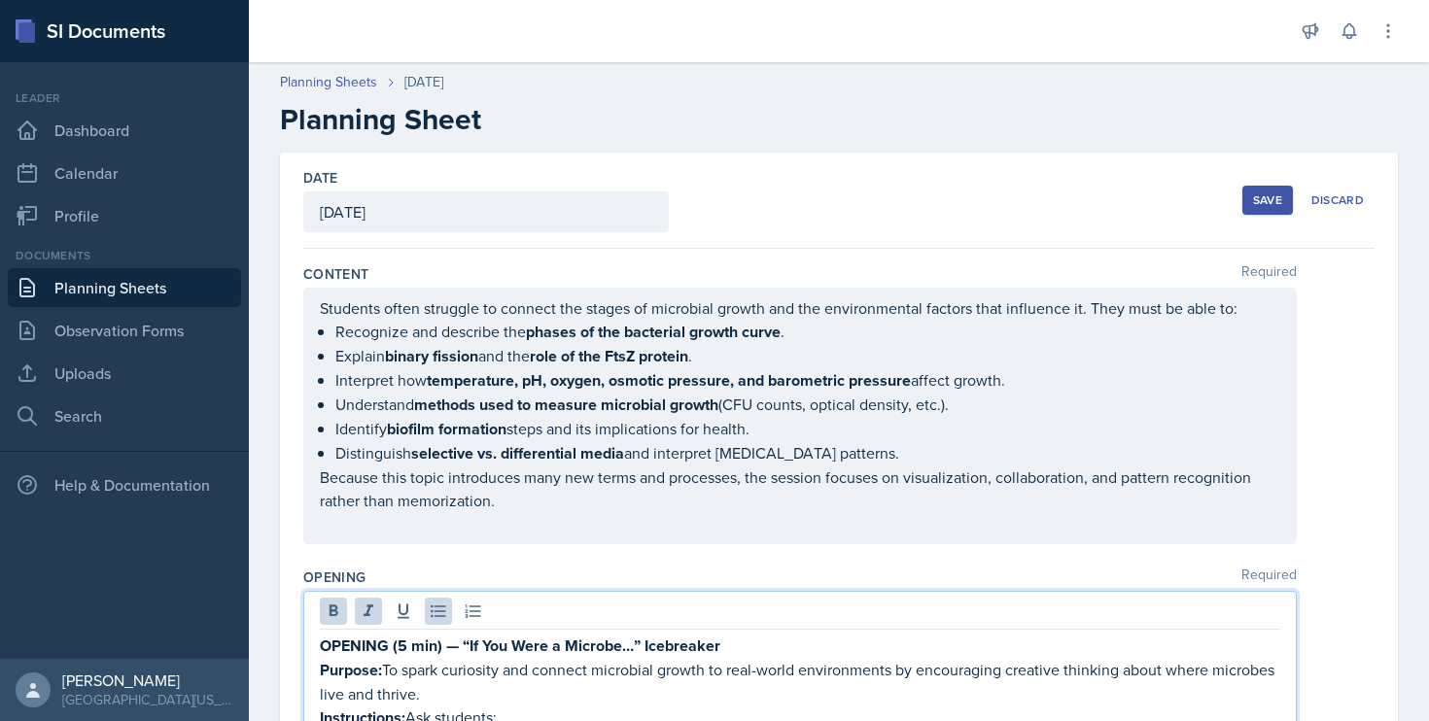
scroll to position [0, 0]
click at [1253, 203] on div "Save" at bounding box center [1267, 200] width 29 height 16
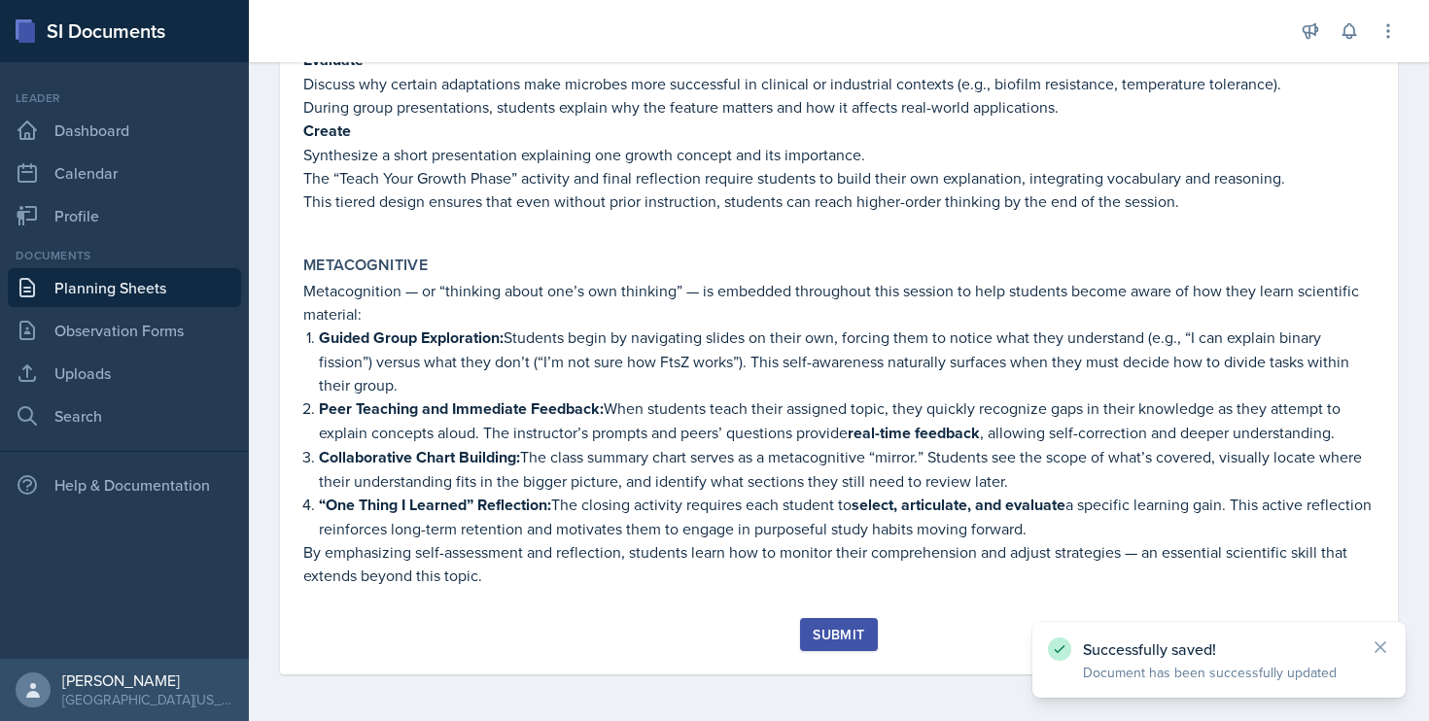
scroll to position [2729, 0]
click at [825, 638] on div "Submit" at bounding box center [838, 635] width 52 height 16
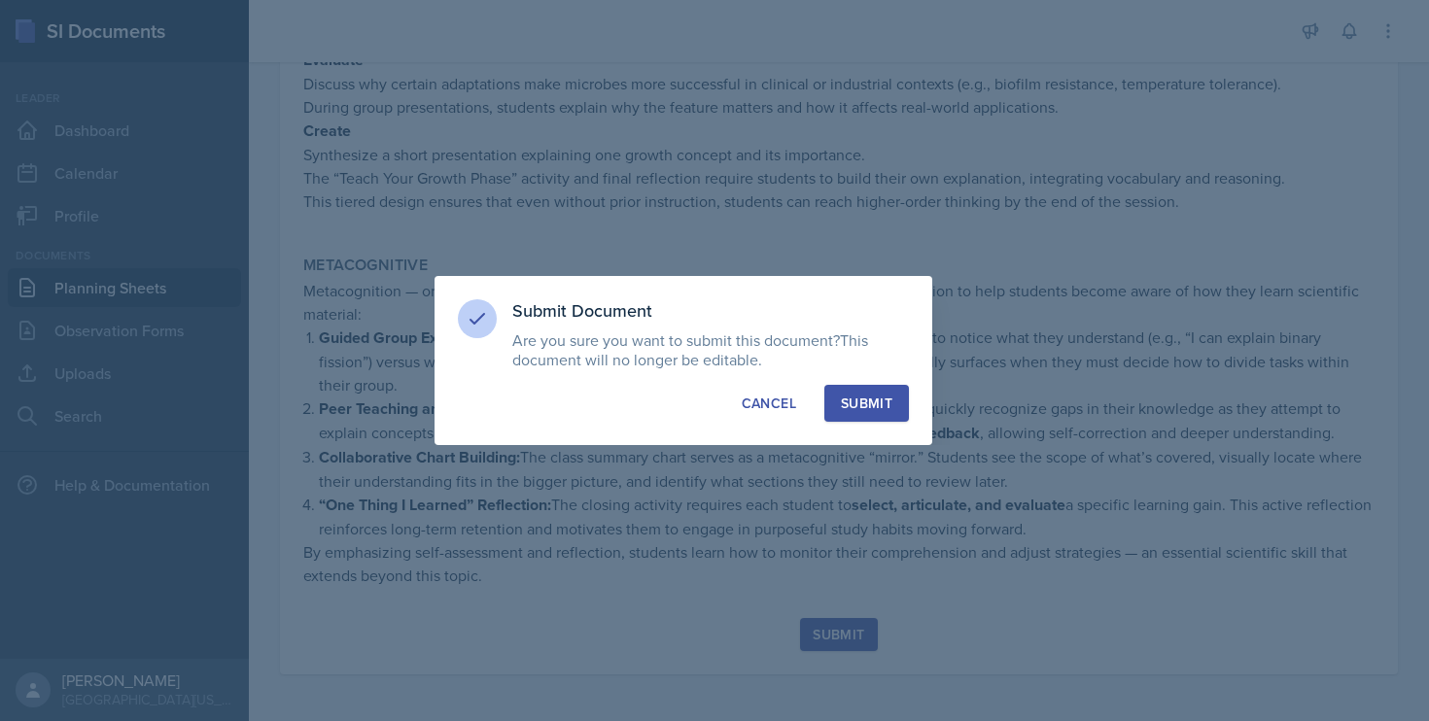
click at [871, 407] on div "Submit" at bounding box center [867, 403] width 52 height 19
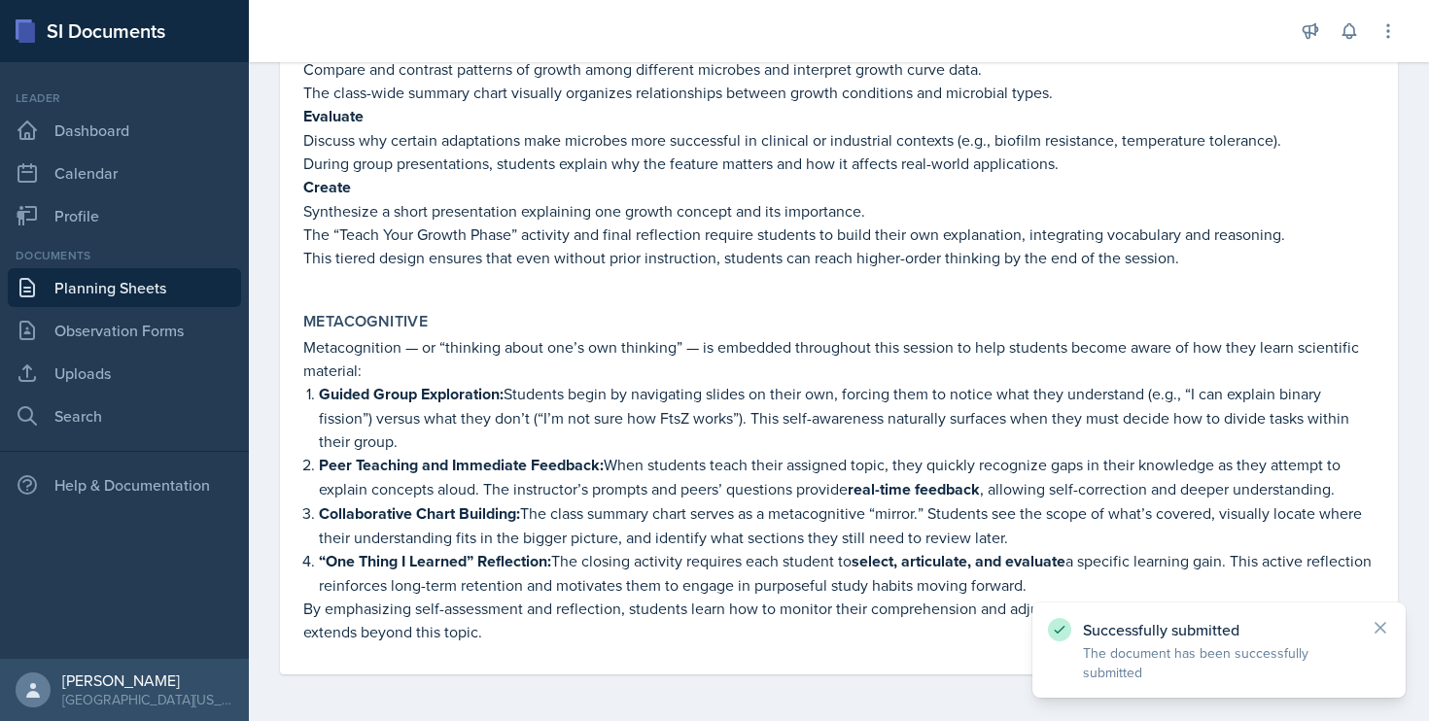
scroll to position [2673, 0]
click at [1348, 24] on icon at bounding box center [1348, 31] width 13 height 15
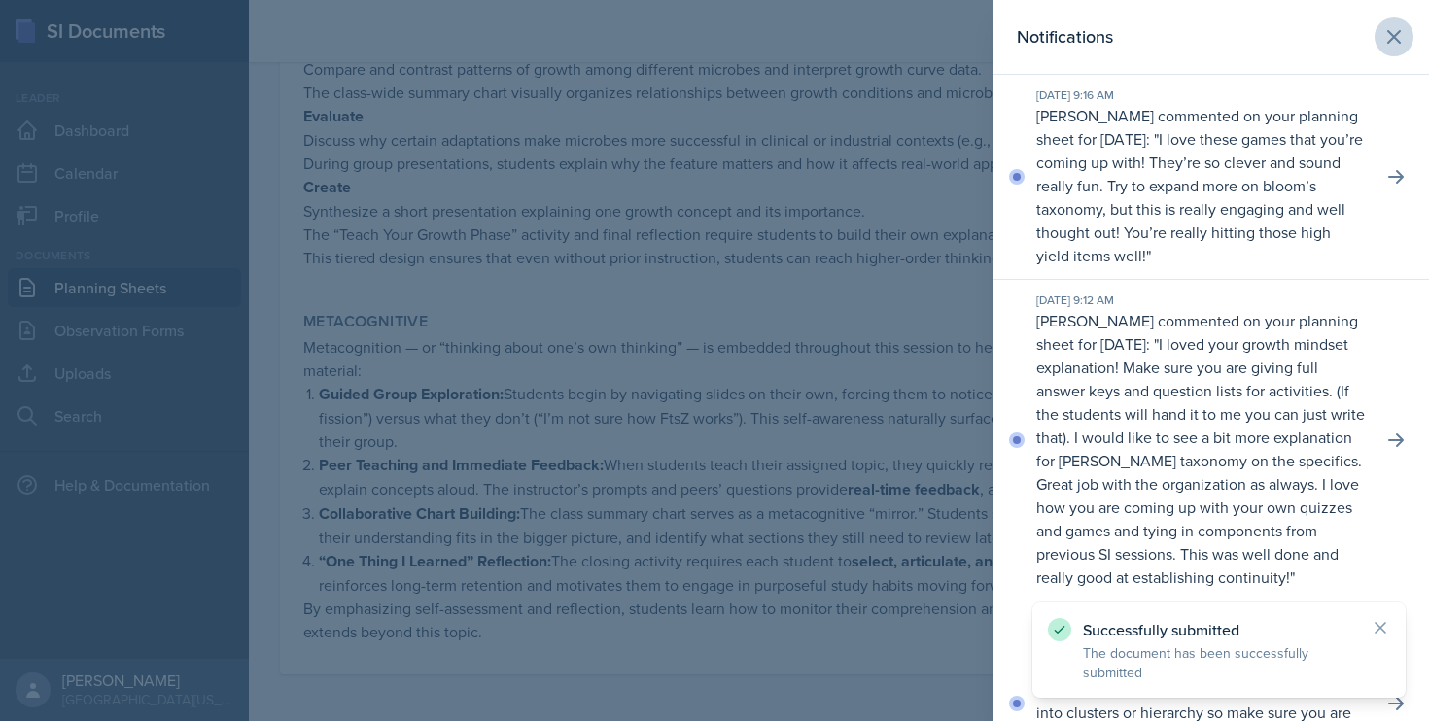
scroll to position [0, 0]
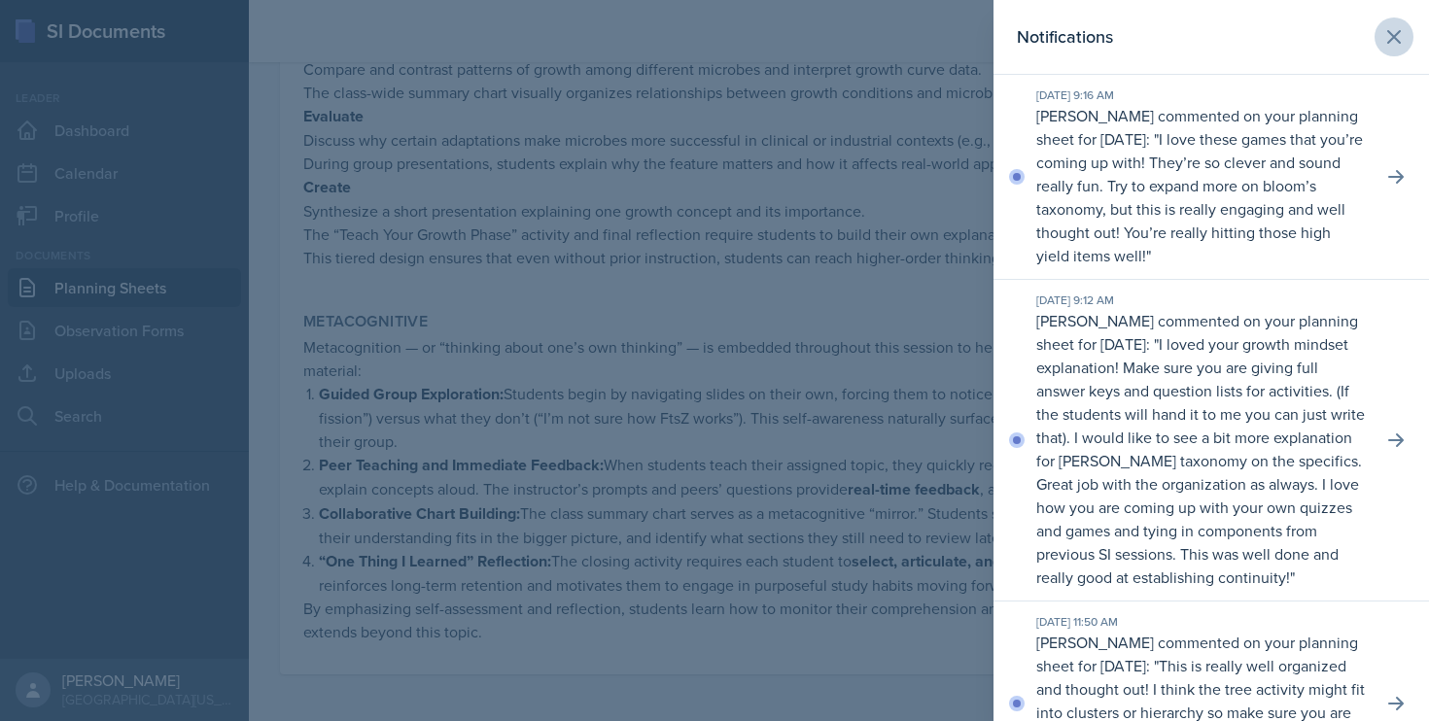
click at [1388, 36] on icon at bounding box center [1394, 37] width 12 height 12
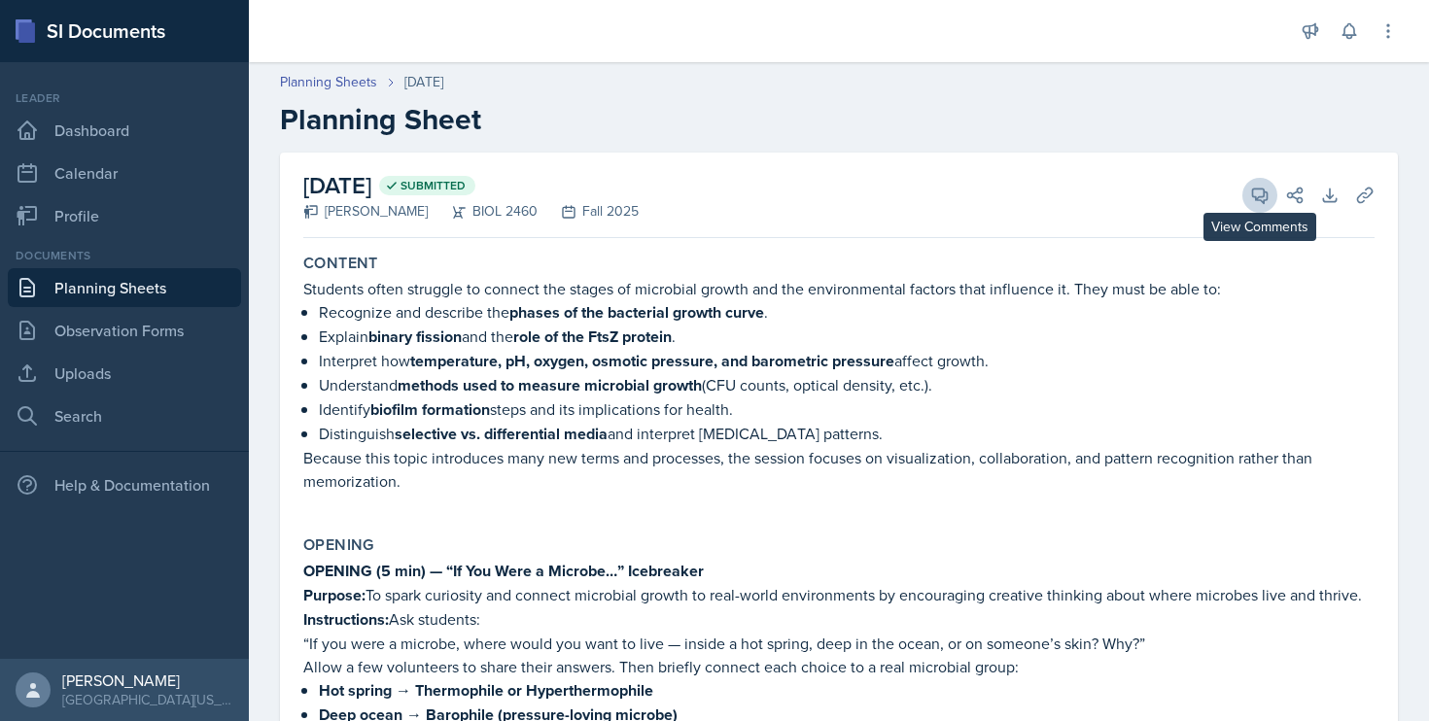
click at [1250, 193] on icon at bounding box center [1259, 195] width 19 height 19
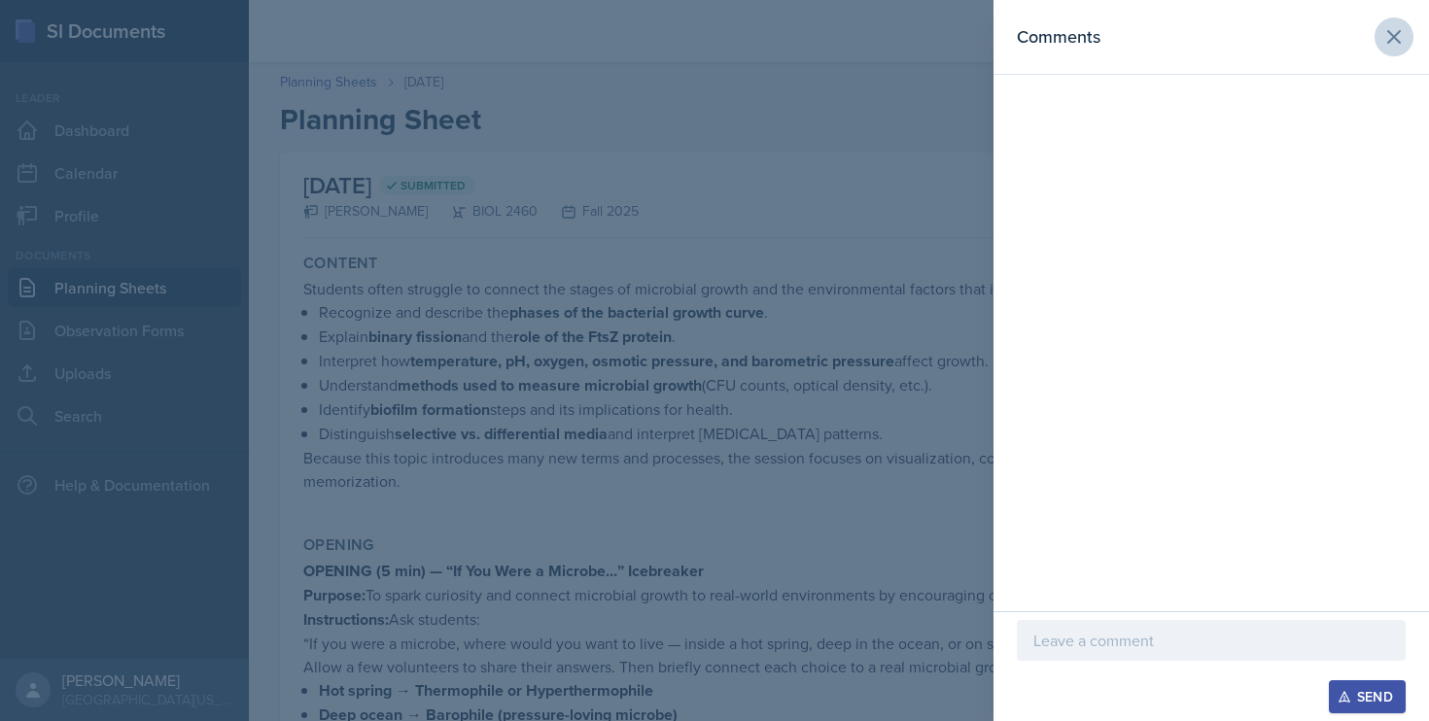
click at [1392, 28] on icon at bounding box center [1393, 36] width 23 height 23
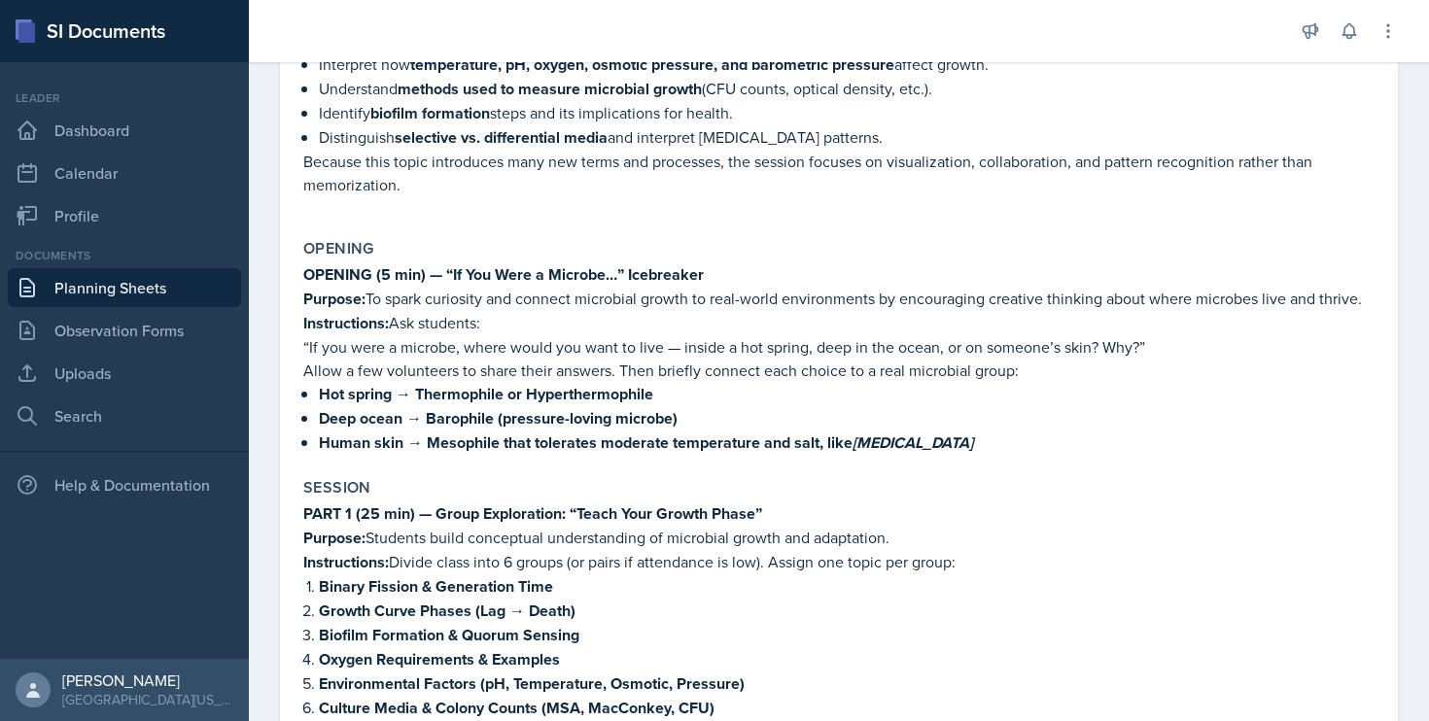
scroll to position [318, 0]
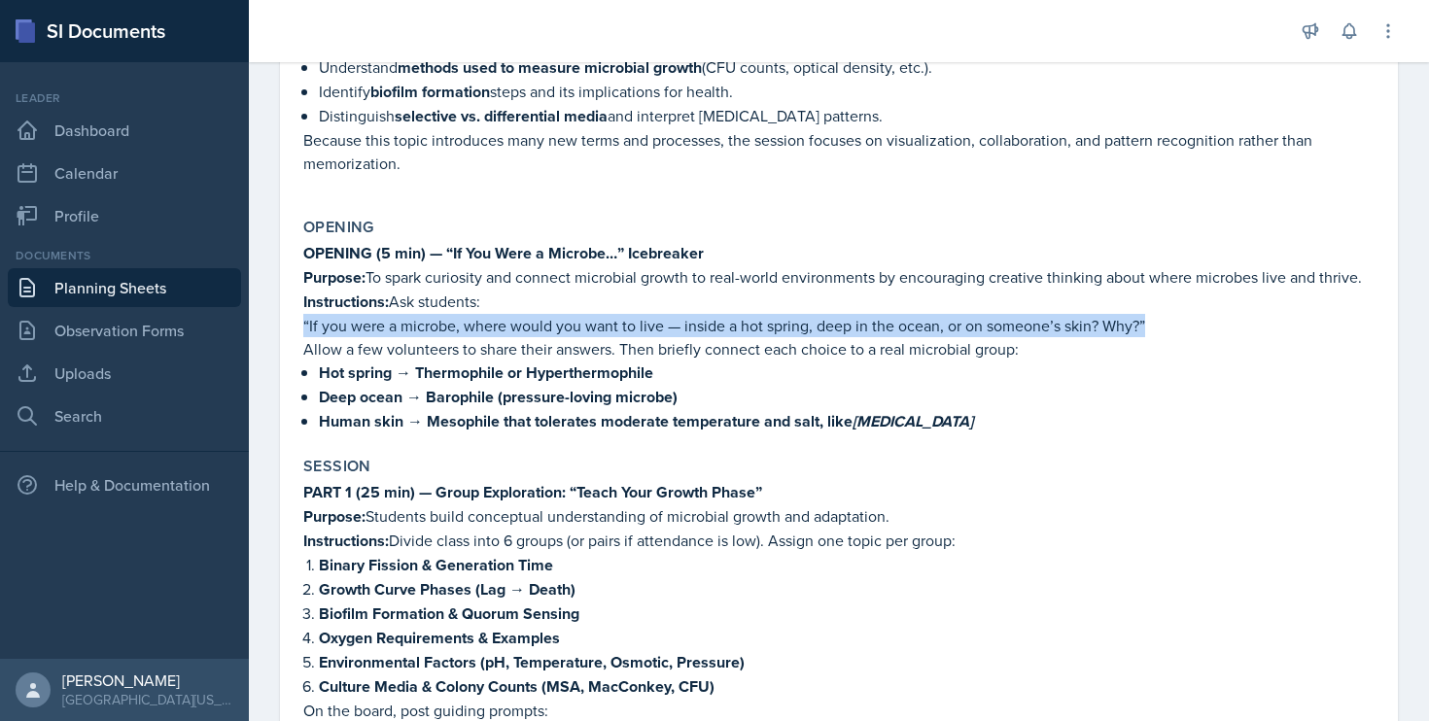
drag, startPoint x: 297, startPoint y: 343, endPoint x: 1174, endPoint y: 353, distance: 876.7
click at [1174, 353] on div "Opening OPENING (5 min) — “If You Were a Microbe…” Icebreaker Purpose: To spark…" at bounding box center [838, 325] width 1087 height 231
copy p "“If you were a microbe, where would you want to live — inside a hot spring, dee…"
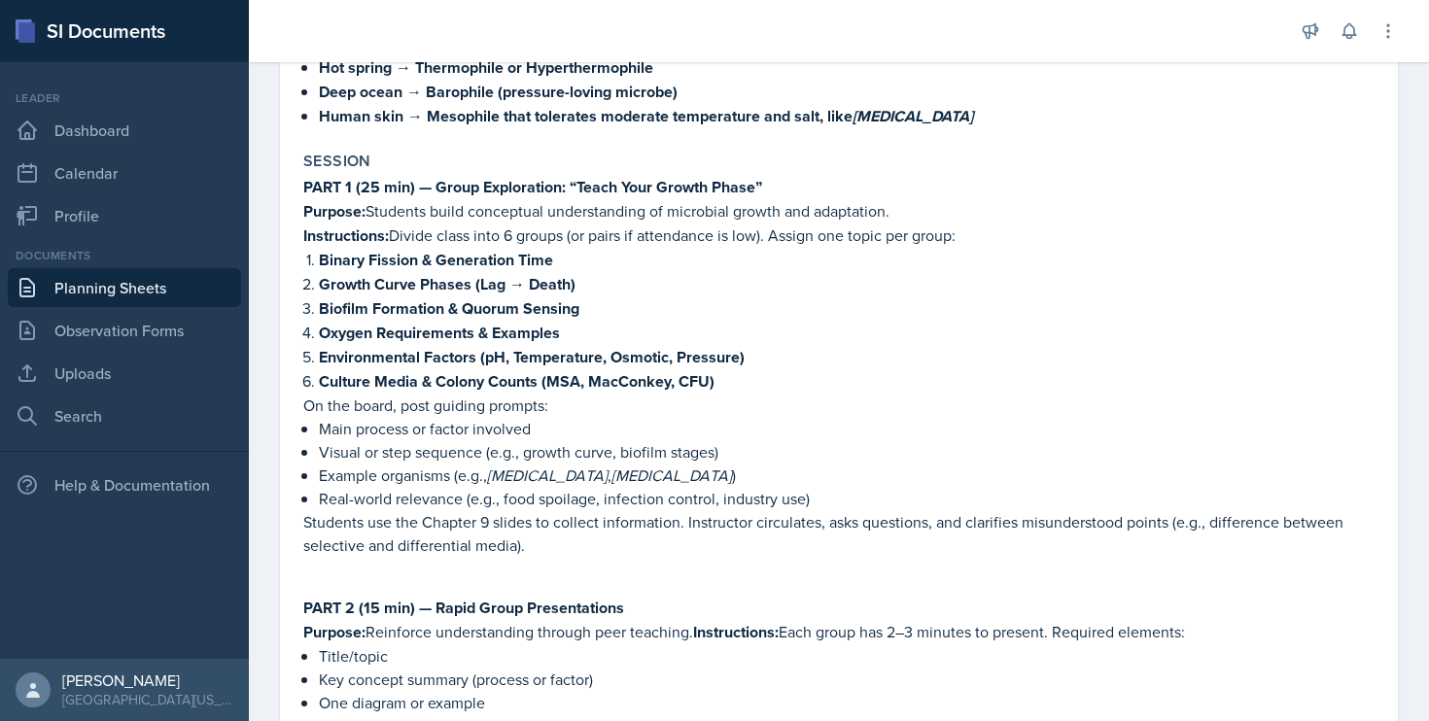
scroll to position [635, 0]
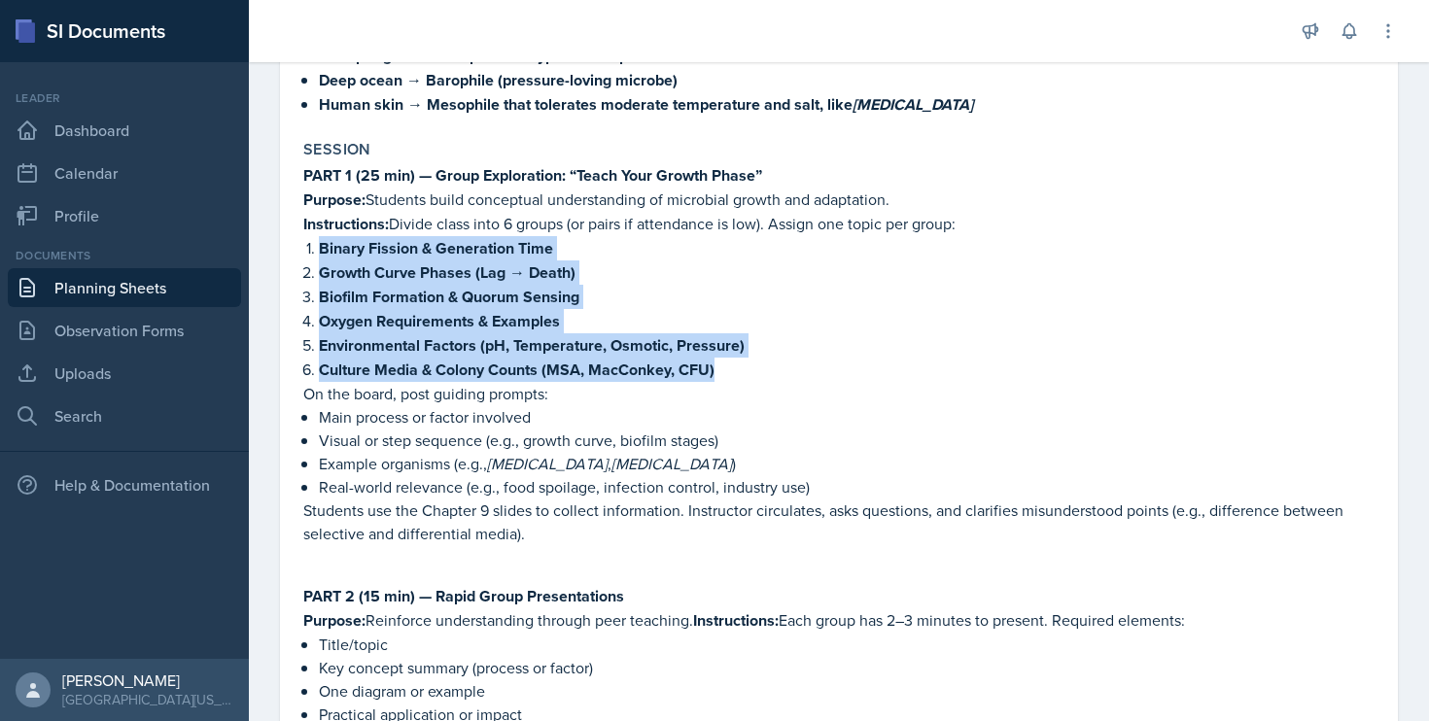
drag, startPoint x: 301, startPoint y: 269, endPoint x: 758, endPoint y: 394, distance: 473.4
click at [758, 382] on ol "Binary Fission & Generation Time Growth Curve Phases (Lag → Death) Biofilm Form…" at bounding box center [846, 309] width 1055 height 146
copy ol "Binary Fission & Generation Time Growth Curve Phases (Lag → Death) Biofilm Form…"
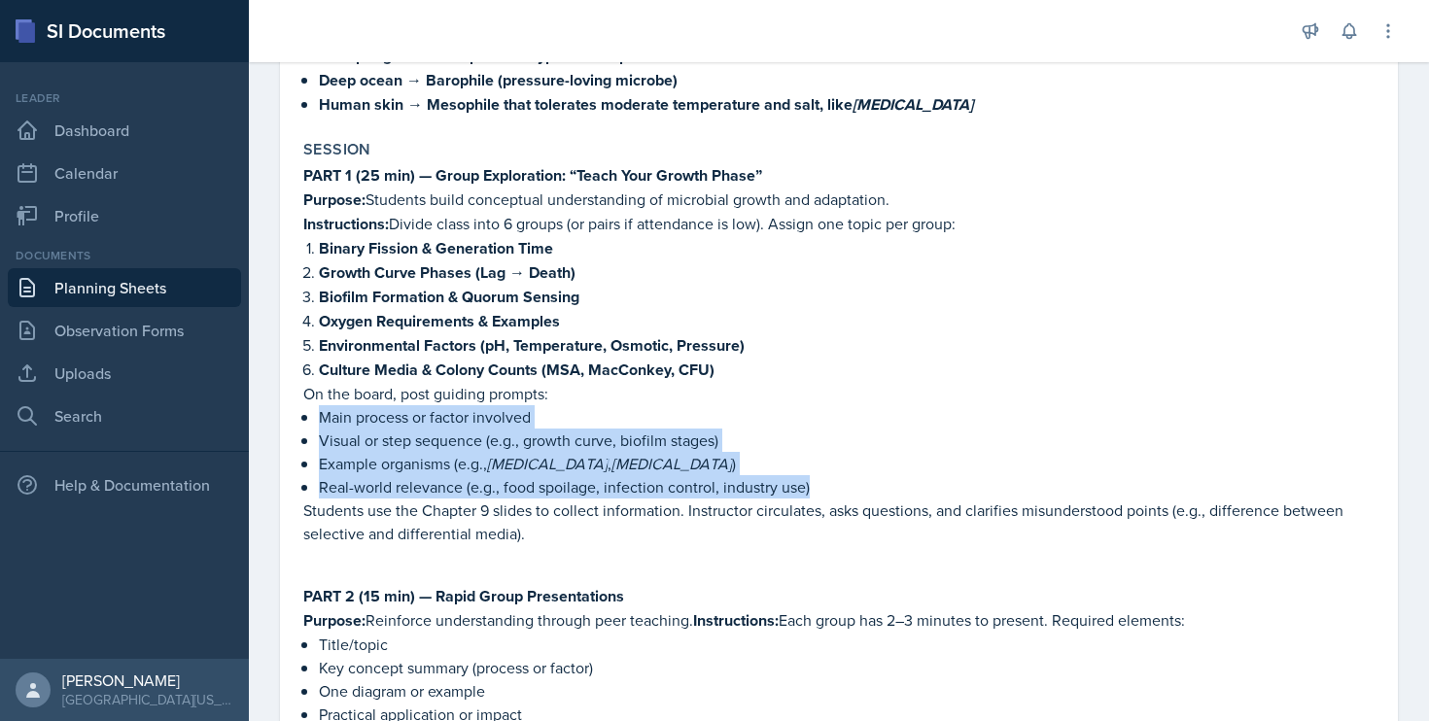
drag, startPoint x: 319, startPoint y: 440, endPoint x: 849, endPoint y: 511, distance: 535.3
click at [849, 499] on ul "Main process or factor involved Visual or step sequence (e.g., growth curve, bi…" at bounding box center [846, 451] width 1055 height 93
copy ul "Main process or factor involved Visual or step sequence (e.g., growth curve, bi…"
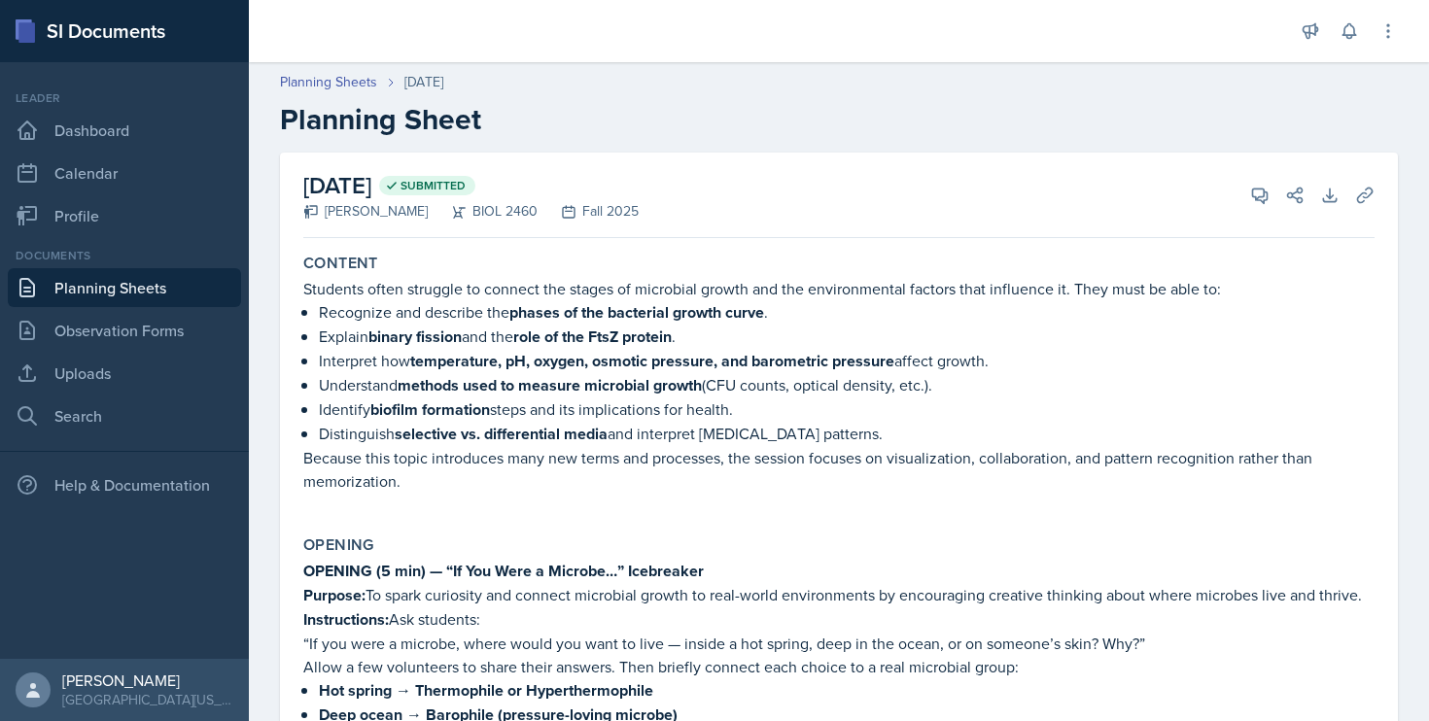
scroll to position [0, 0]
click at [99, 123] on link "Dashboard" at bounding box center [124, 130] width 233 height 39
